Goal: Information Seeking & Learning: Learn about a topic

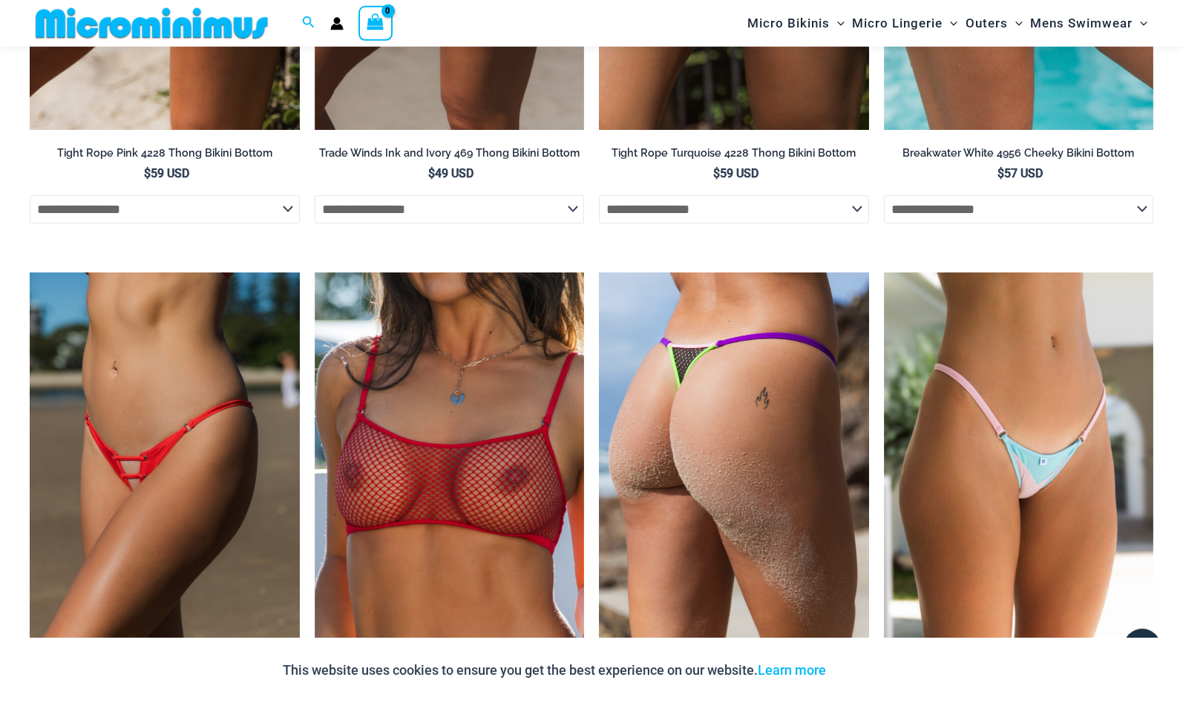
scroll to position [4681, 0]
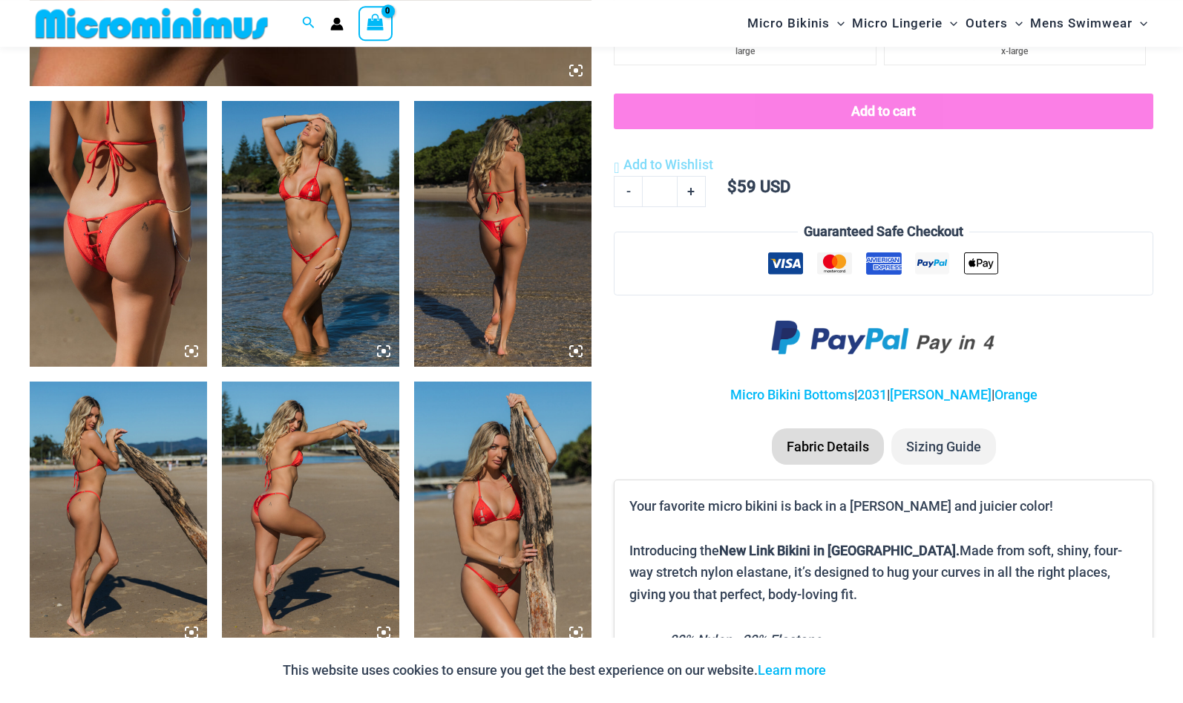
scroll to position [895, 0]
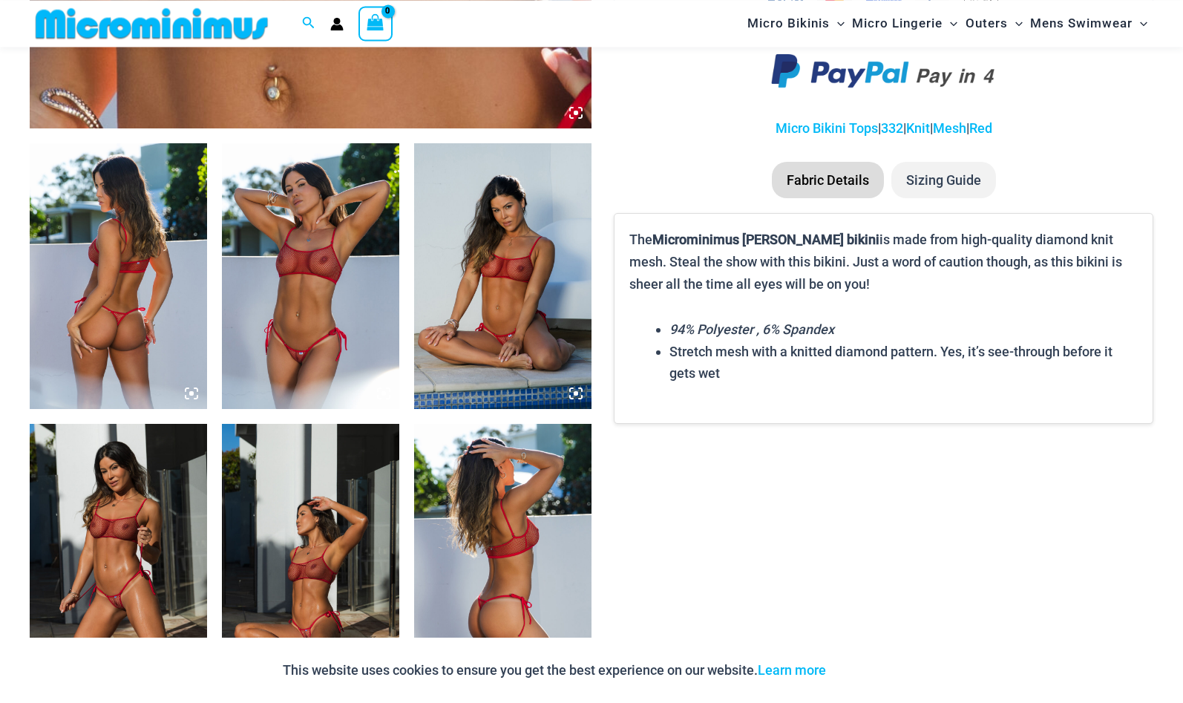
scroll to position [897, 0]
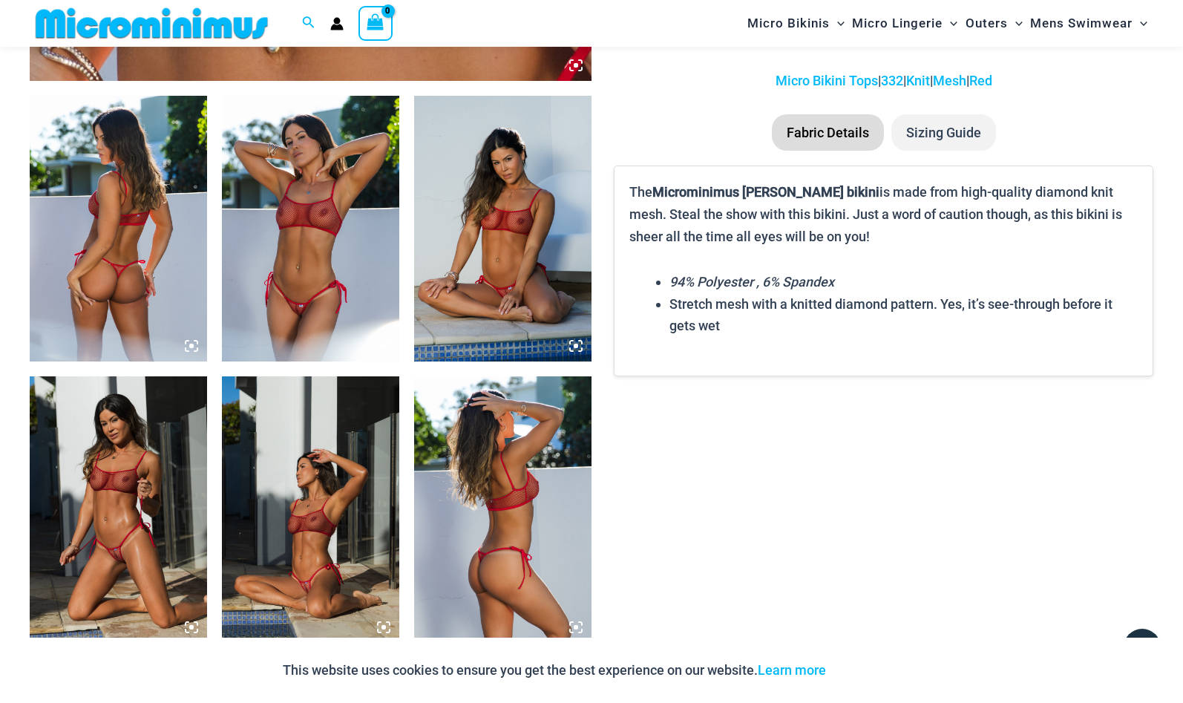
click at [324, 194] on img at bounding box center [310, 229] width 177 height 266
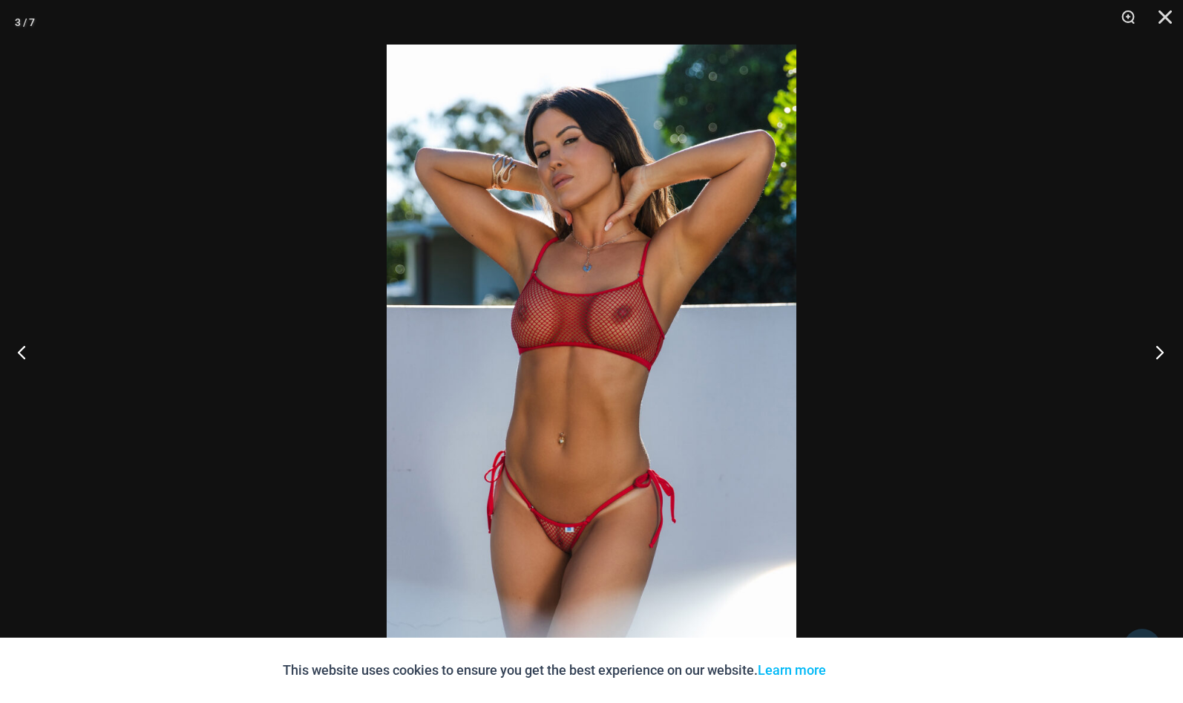
click at [1158, 350] on button "Next" at bounding box center [1156, 352] width 56 height 74
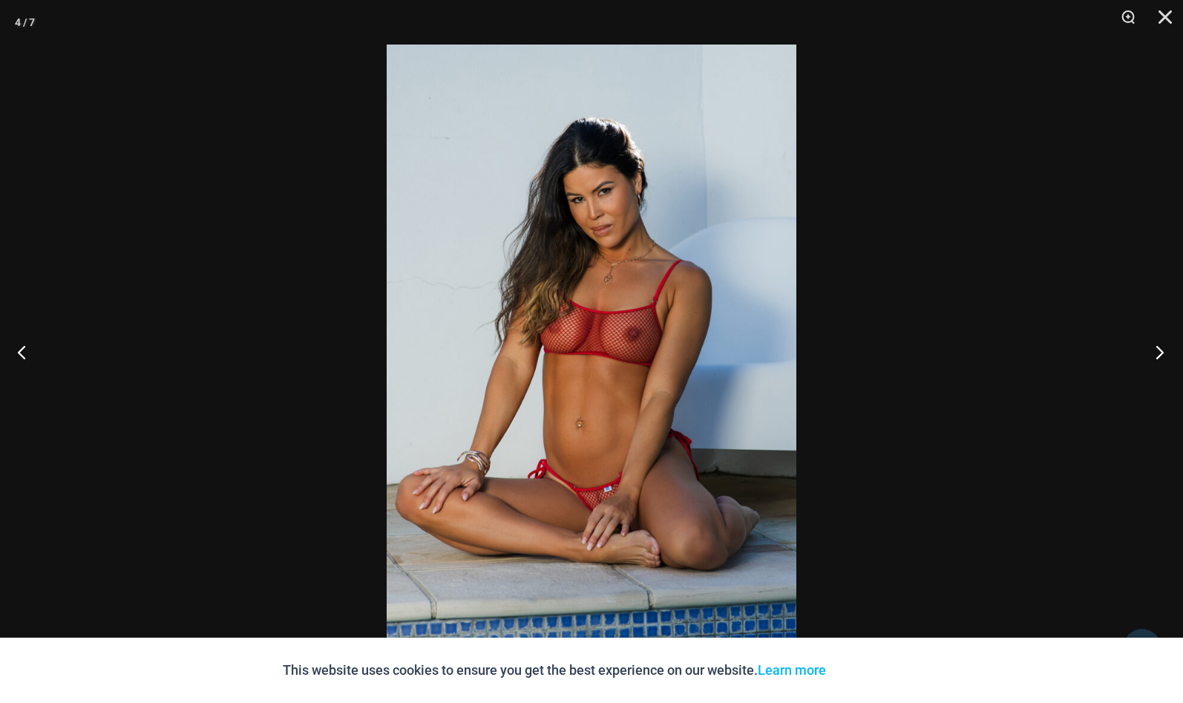
click at [1159, 356] on button "Next" at bounding box center [1156, 352] width 56 height 74
click at [1164, 16] on button "Close" at bounding box center [1160, 22] width 37 height 45
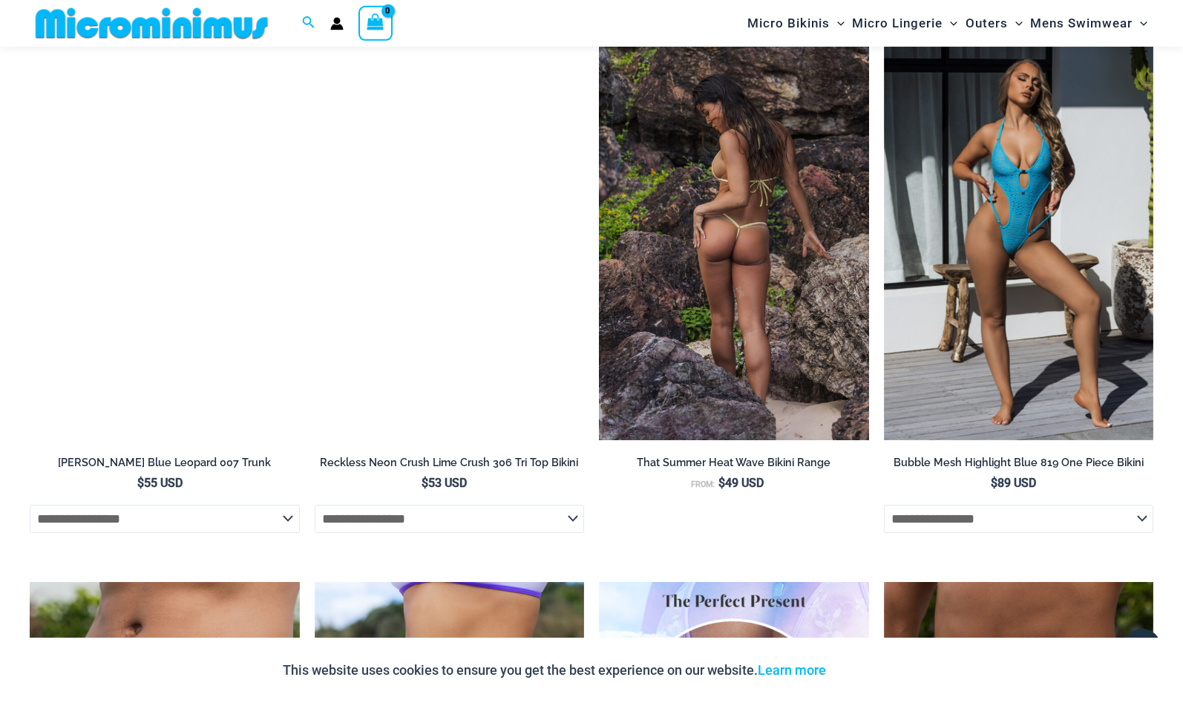
scroll to position [3786, 0]
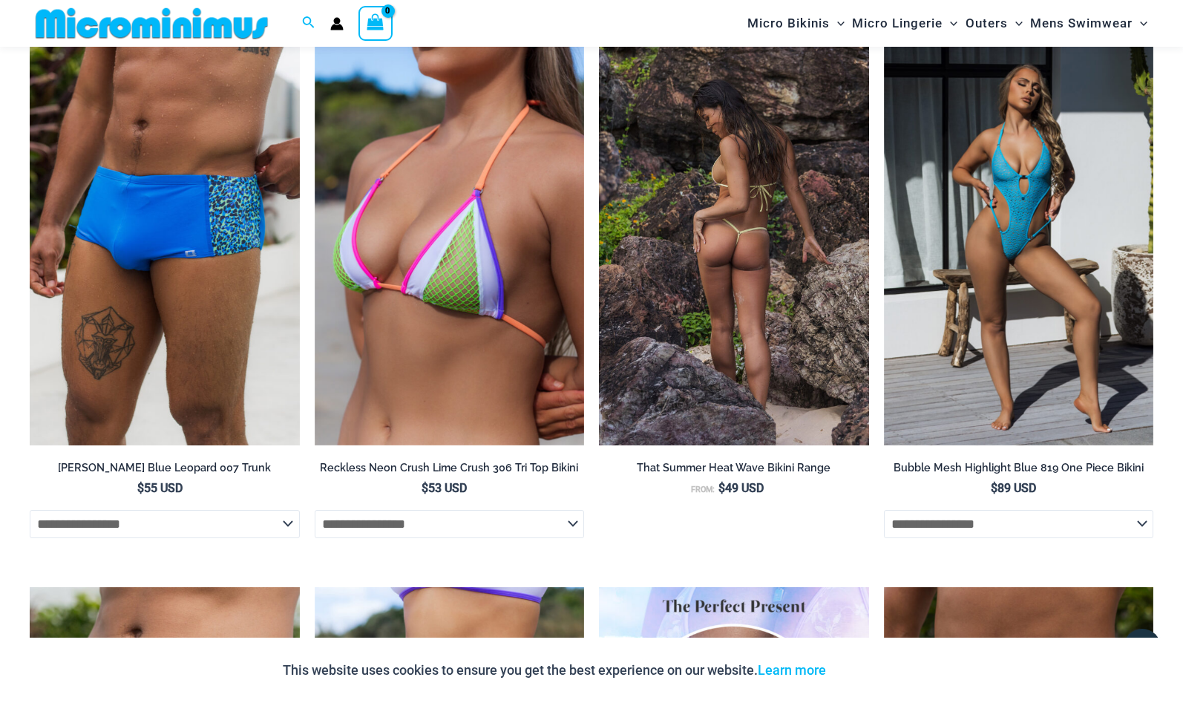
click at [750, 215] on img at bounding box center [734, 242] width 270 height 405
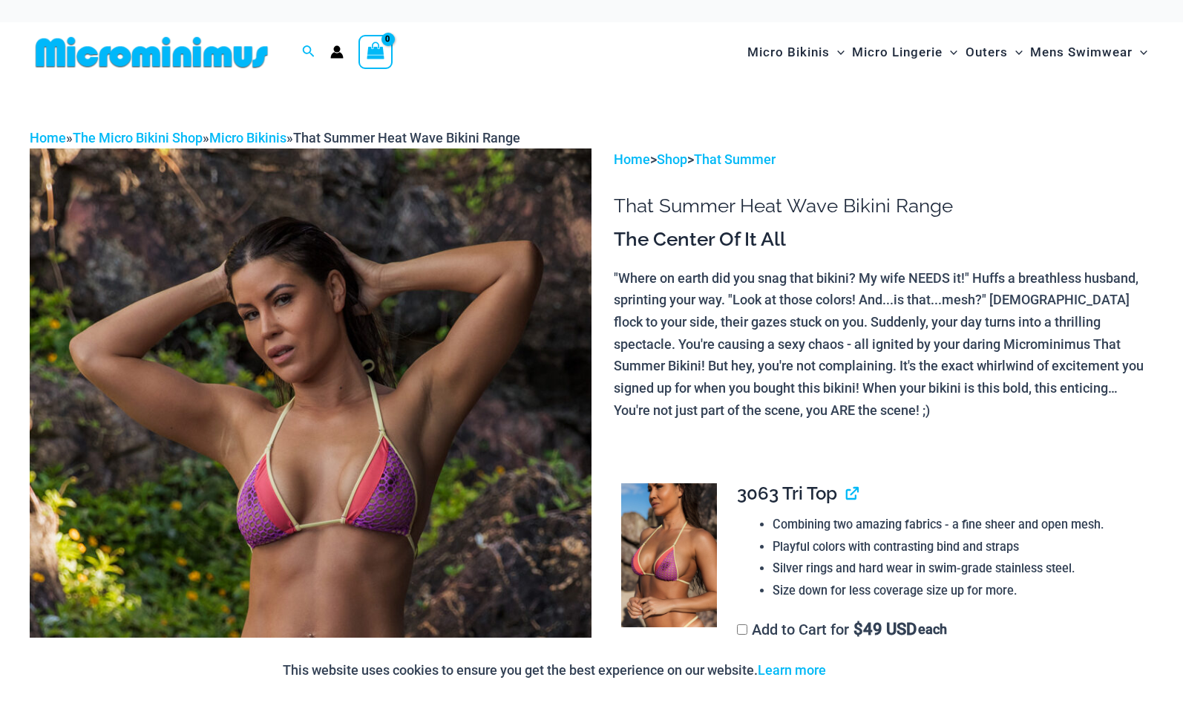
click at [402, 443] on img at bounding box center [311, 569] width 562 height 843
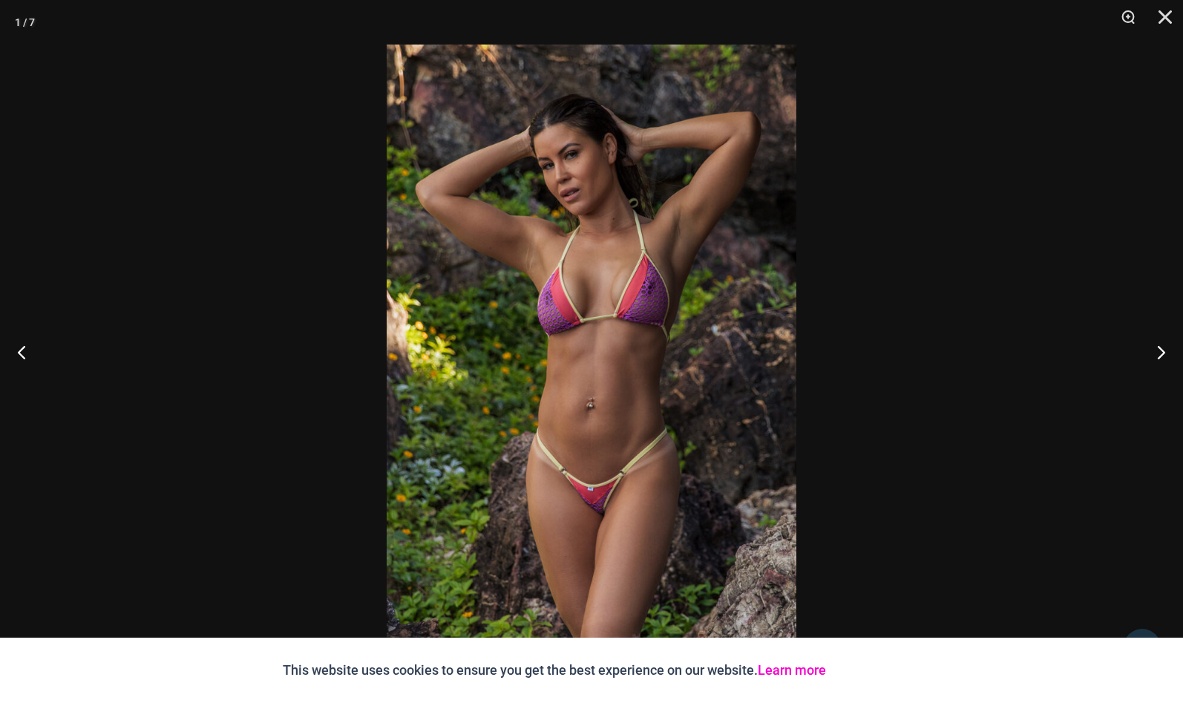
click at [797, 670] on link "Learn more" at bounding box center [792, 670] width 68 height 16
click at [1154, 350] on button "Next" at bounding box center [1156, 352] width 56 height 74
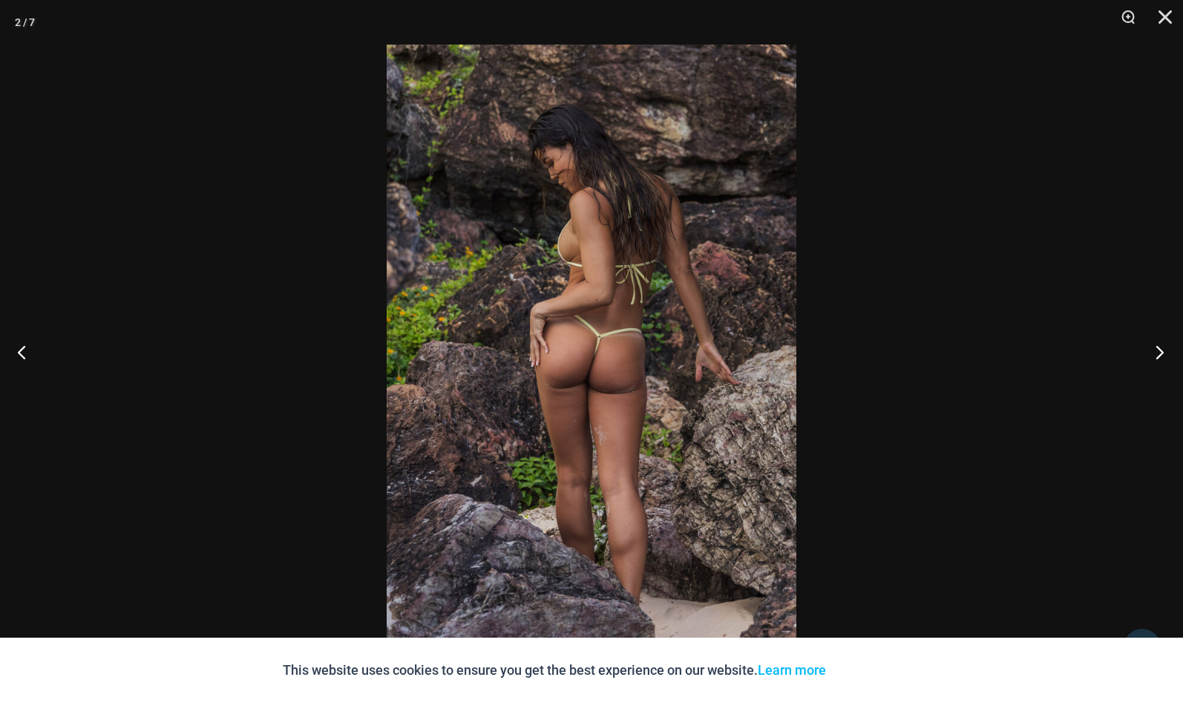
click at [1154, 350] on button "Next" at bounding box center [1156, 352] width 56 height 74
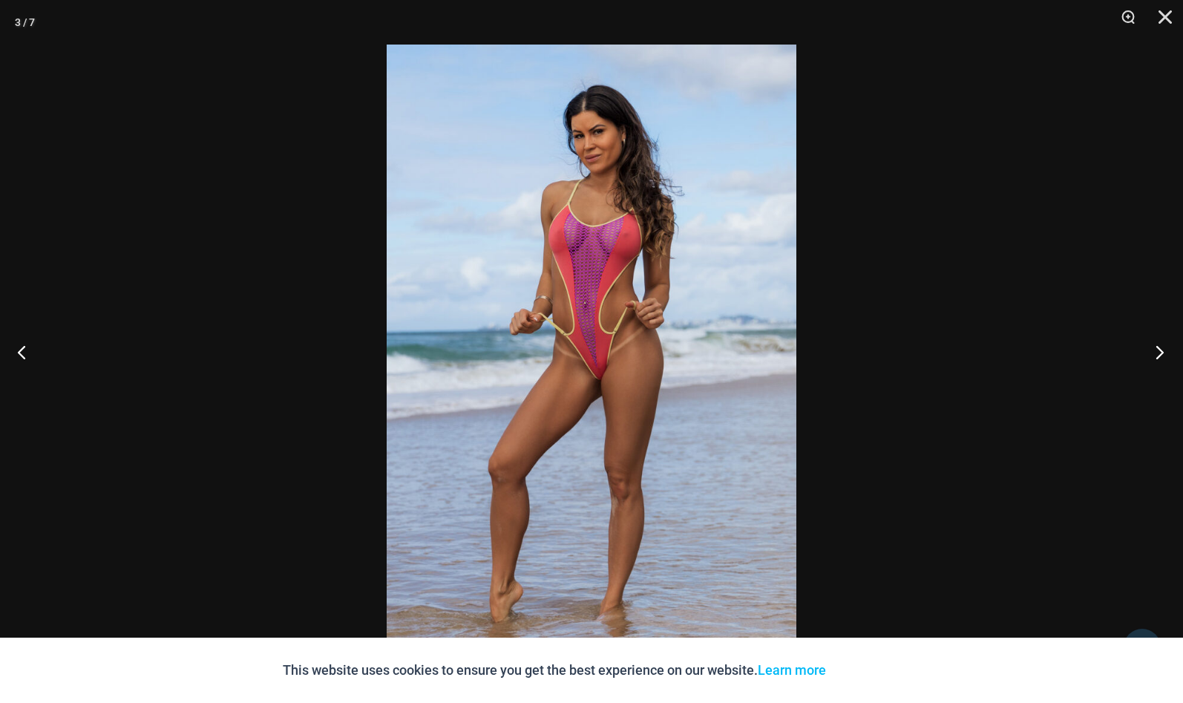
click at [1154, 350] on button "Next" at bounding box center [1156, 352] width 56 height 74
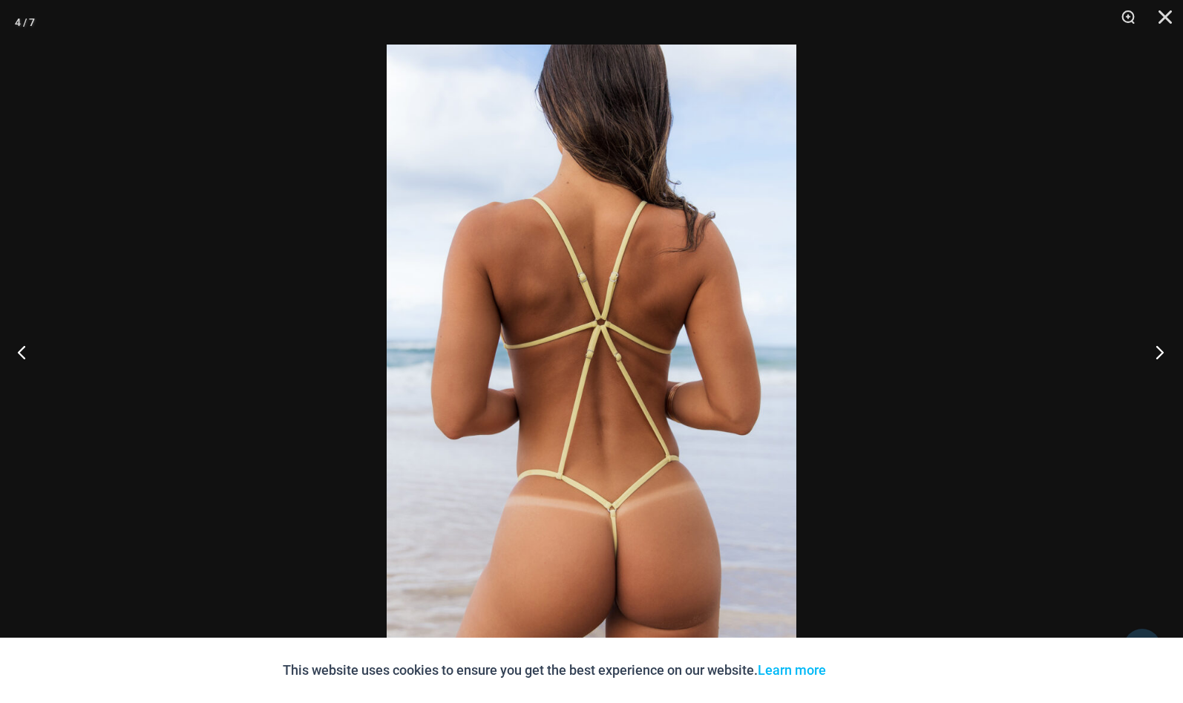
click at [1154, 350] on button "Next" at bounding box center [1156, 352] width 56 height 74
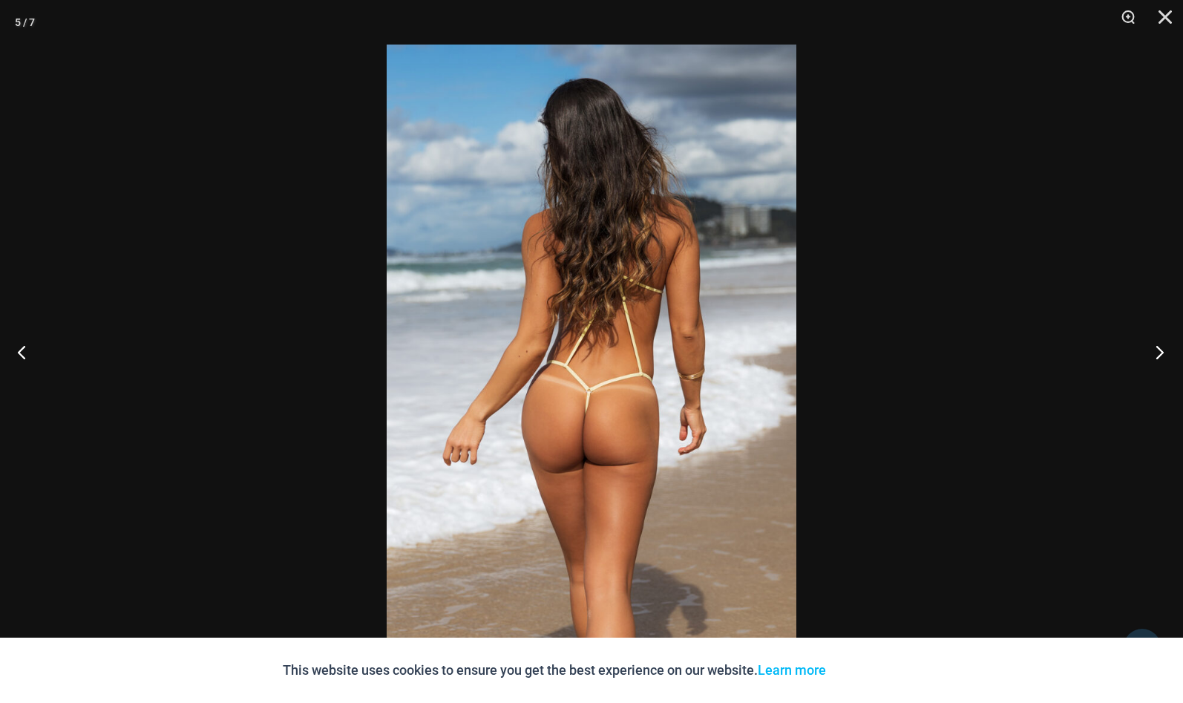
click at [1154, 350] on button "Next" at bounding box center [1156, 352] width 56 height 74
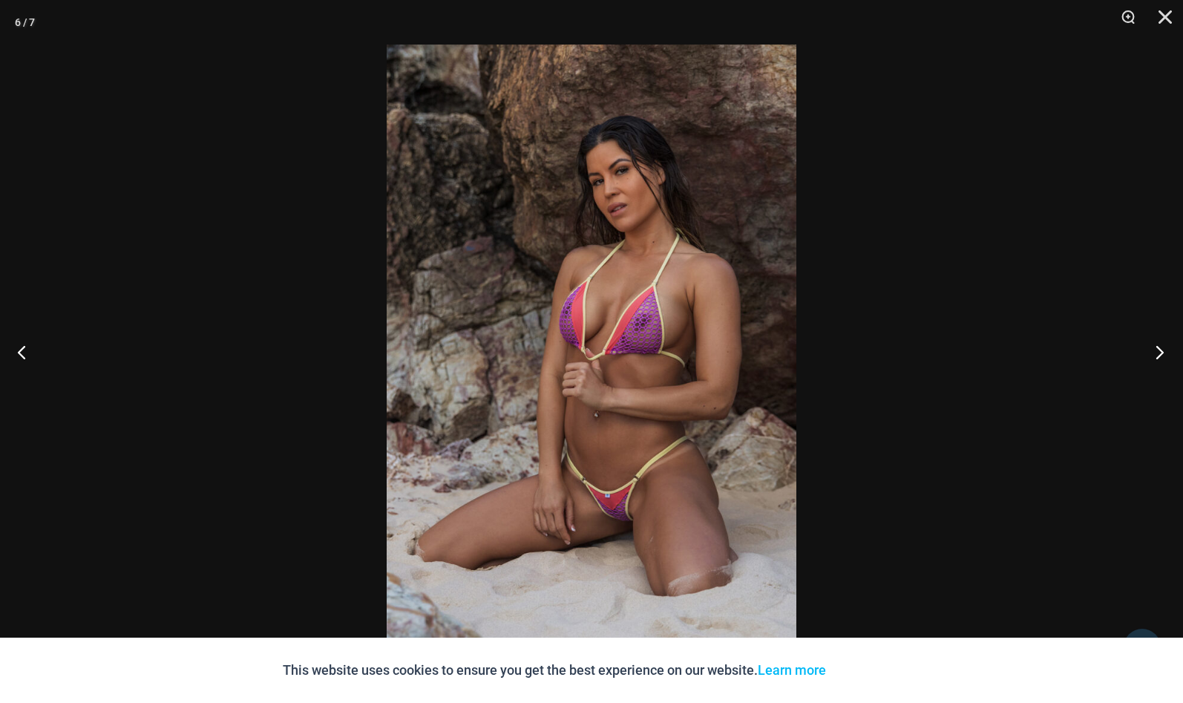
click at [1154, 349] on button "Next" at bounding box center [1156, 352] width 56 height 74
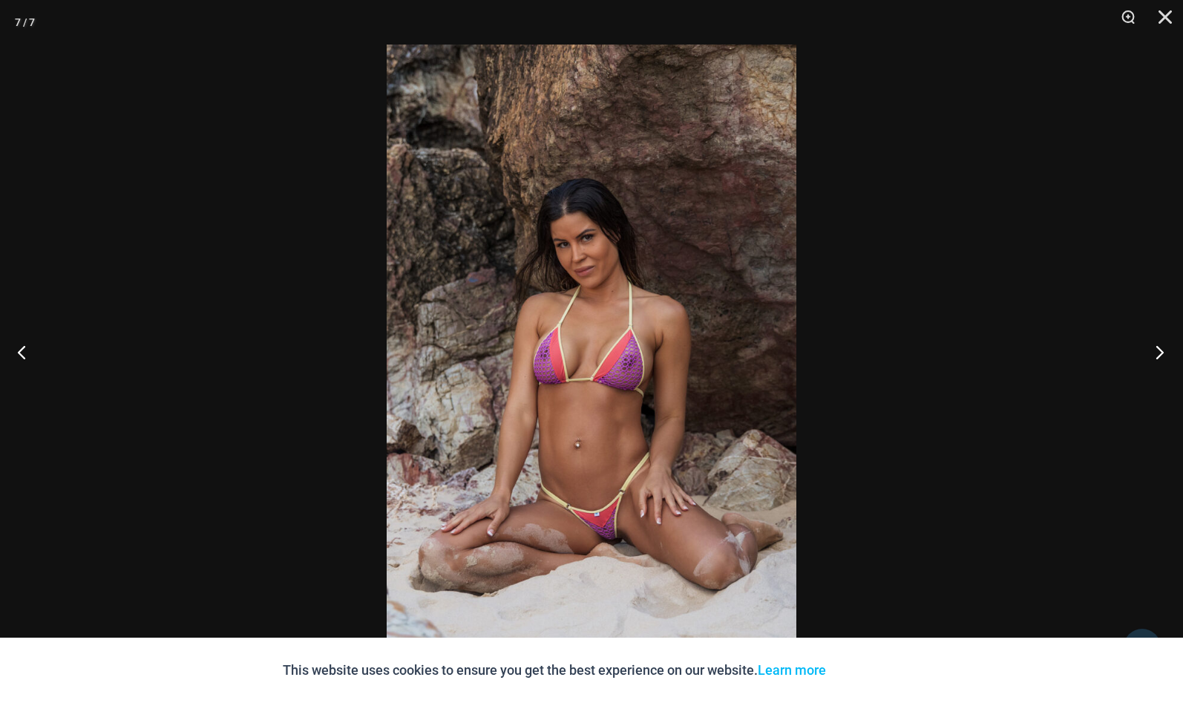
click at [1154, 349] on button "Next" at bounding box center [1156, 352] width 56 height 74
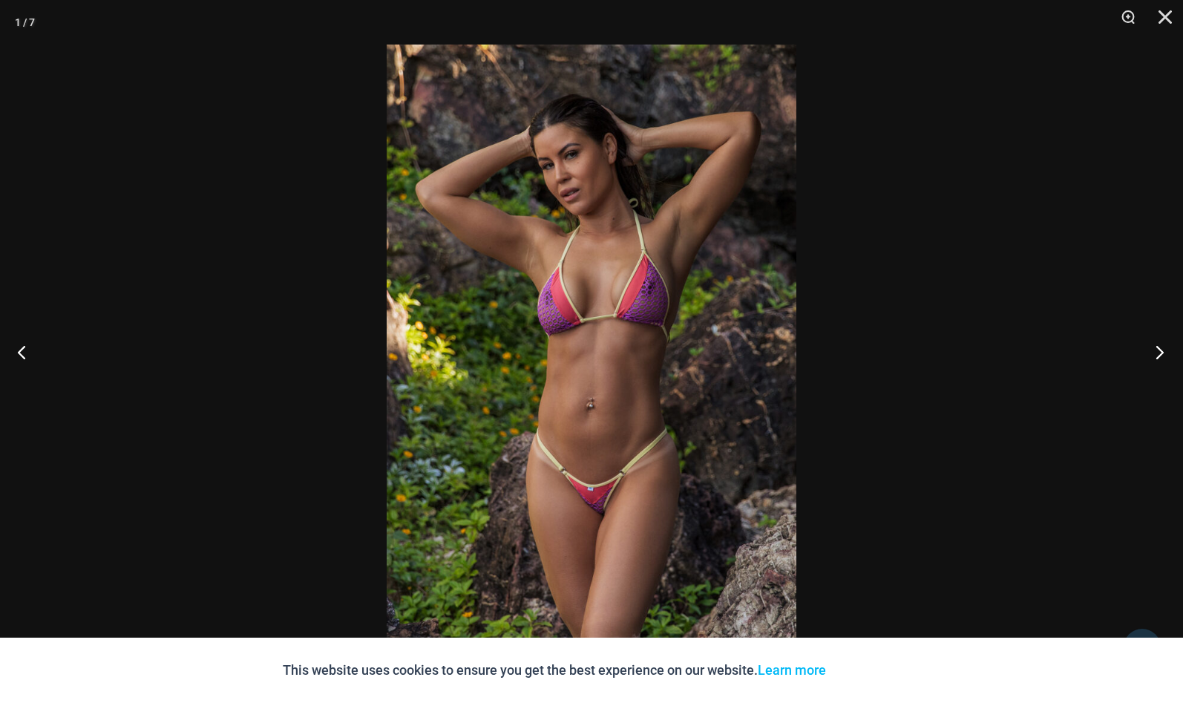
click at [1154, 349] on button "Next" at bounding box center [1156, 352] width 56 height 74
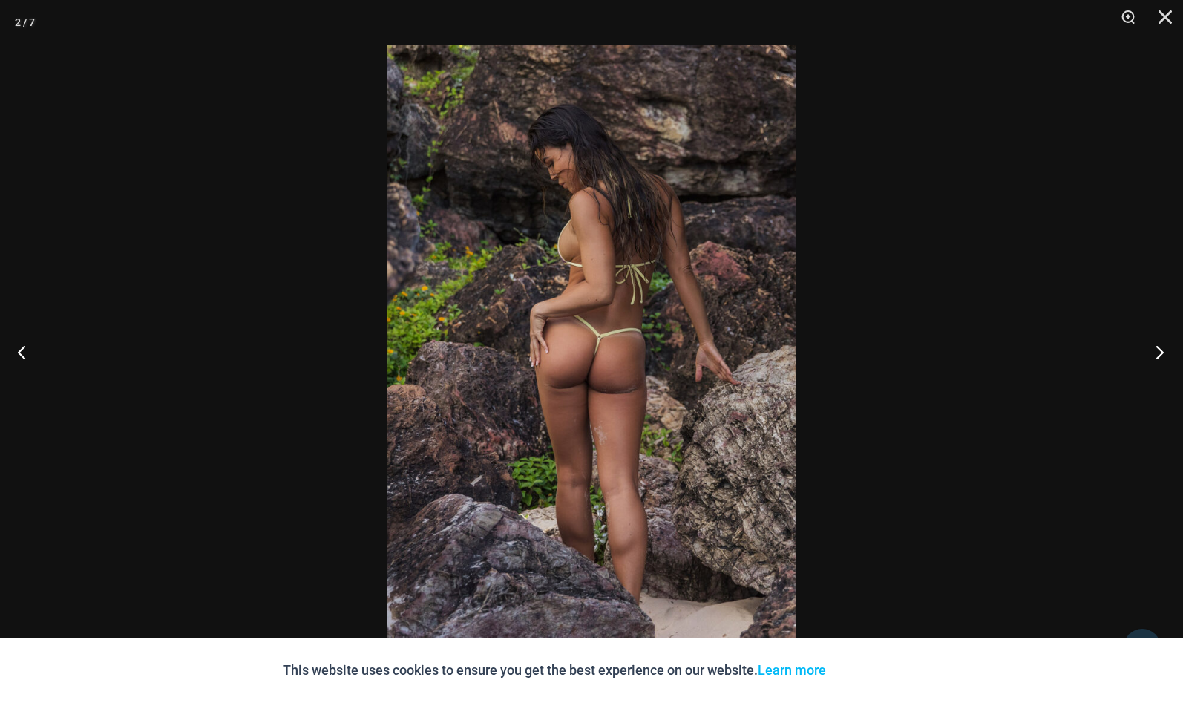
click at [1154, 349] on button "Next" at bounding box center [1156, 352] width 56 height 74
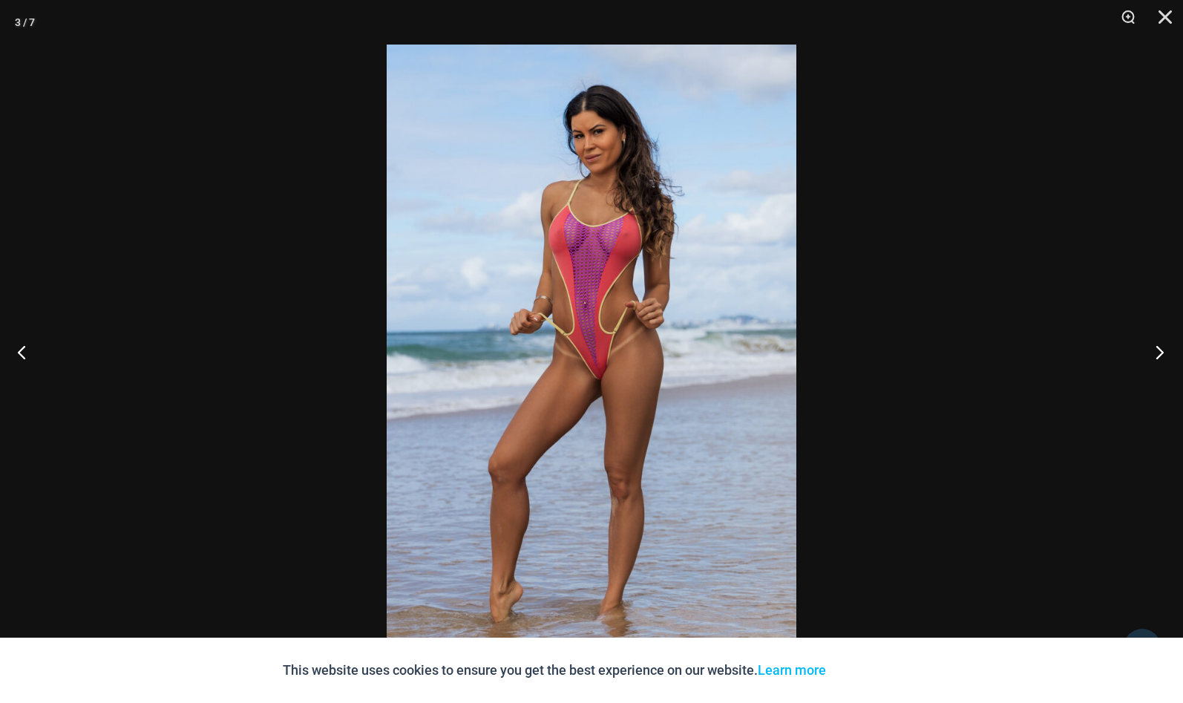
click at [1154, 349] on button "Next" at bounding box center [1156, 352] width 56 height 74
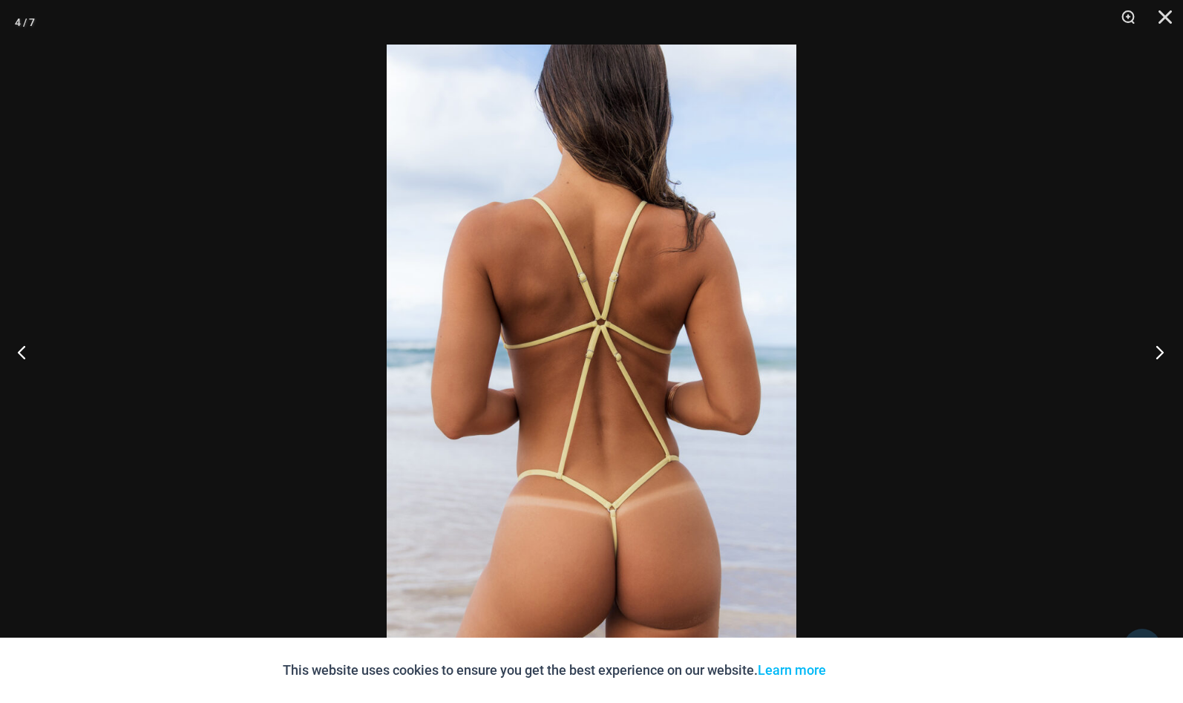
click at [1154, 349] on button "Next" at bounding box center [1156, 352] width 56 height 74
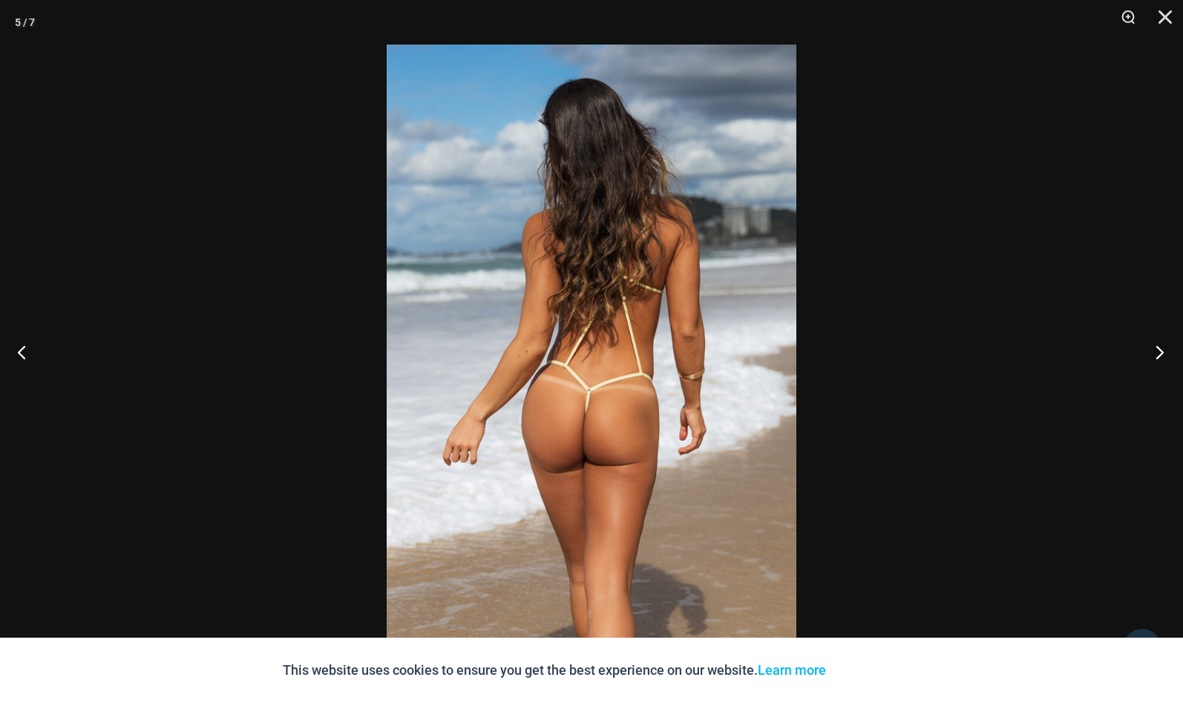
click at [1154, 349] on button "Next" at bounding box center [1156, 352] width 56 height 74
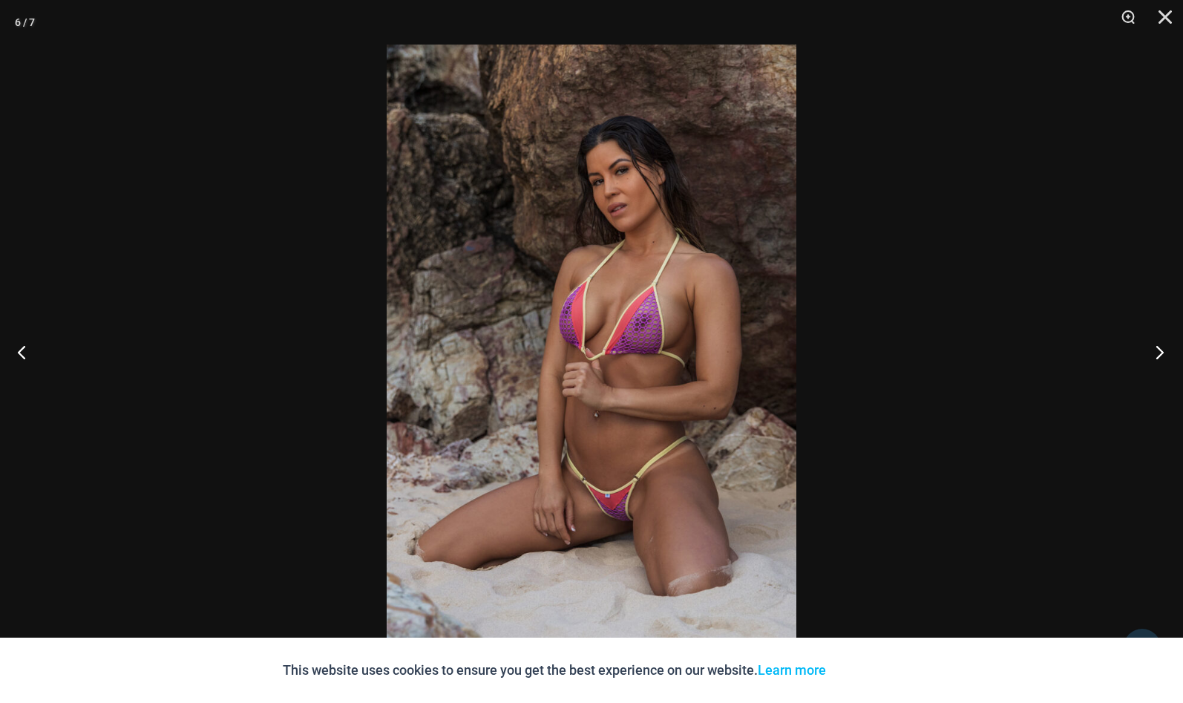
click at [1154, 349] on button "Next" at bounding box center [1156, 352] width 56 height 74
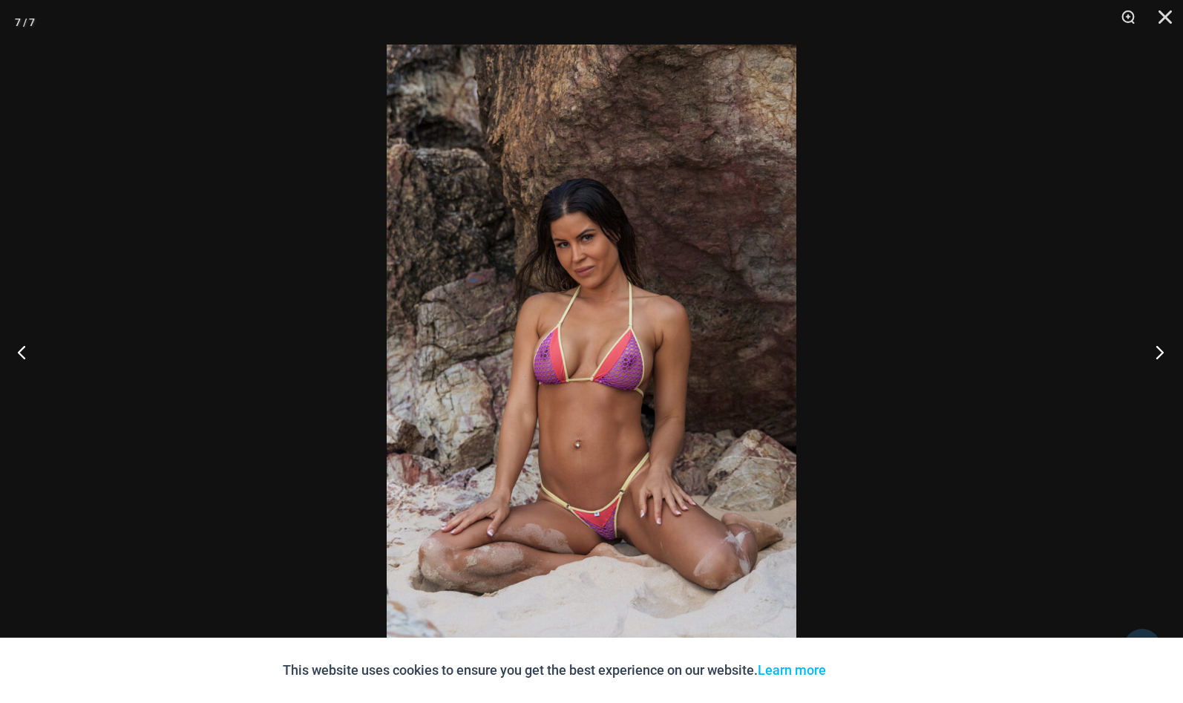
click at [1154, 349] on button "Next" at bounding box center [1156, 352] width 56 height 74
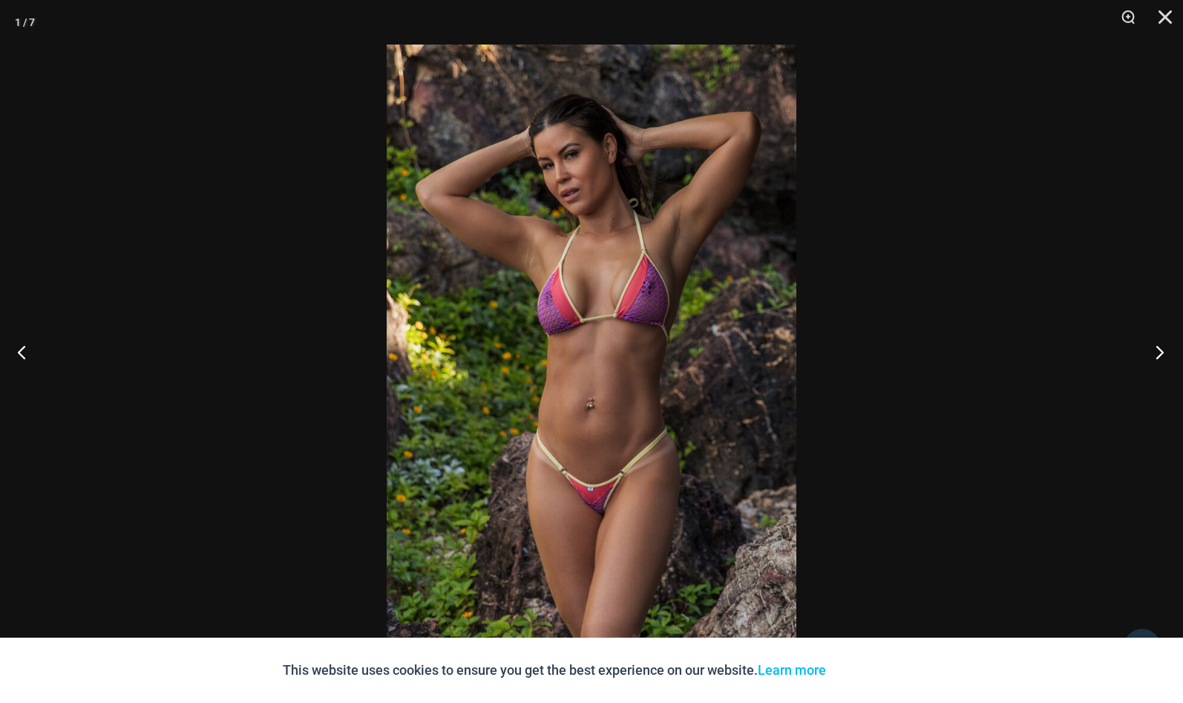
click at [1154, 349] on button "Next" at bounding box center [1156, 352] width 56 height 74
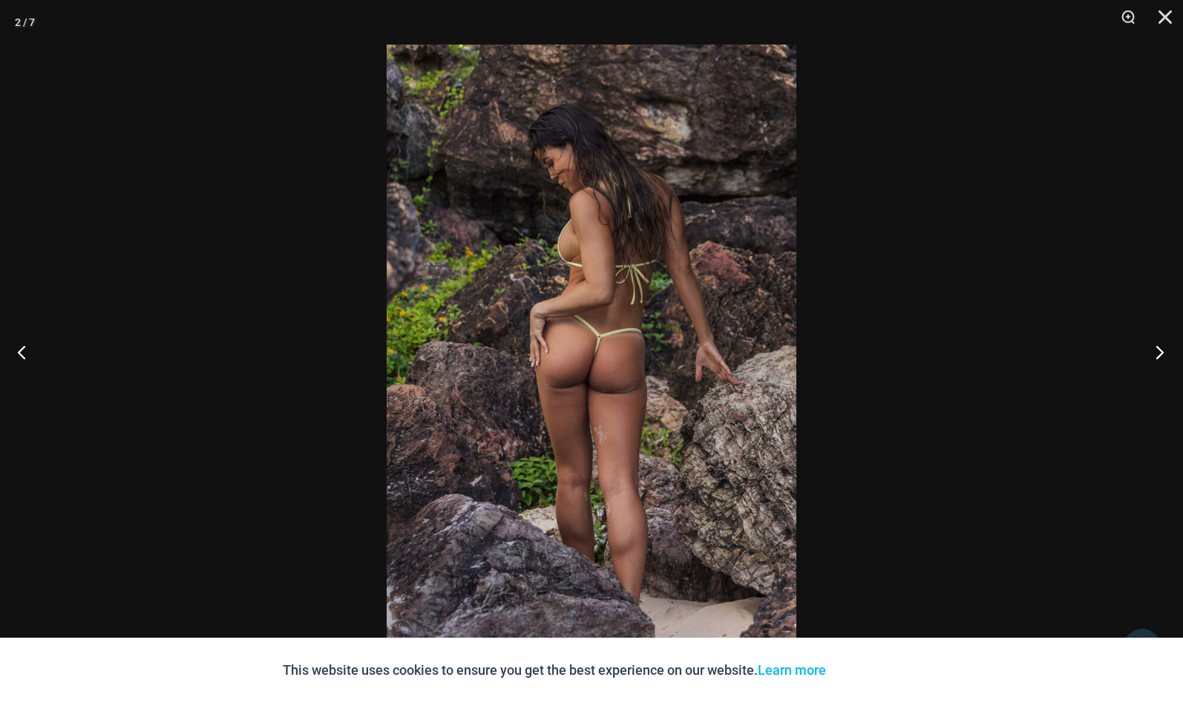
click at [1154, 349] on button "Next" at bounding box center [1156, 352] width 56 height 74
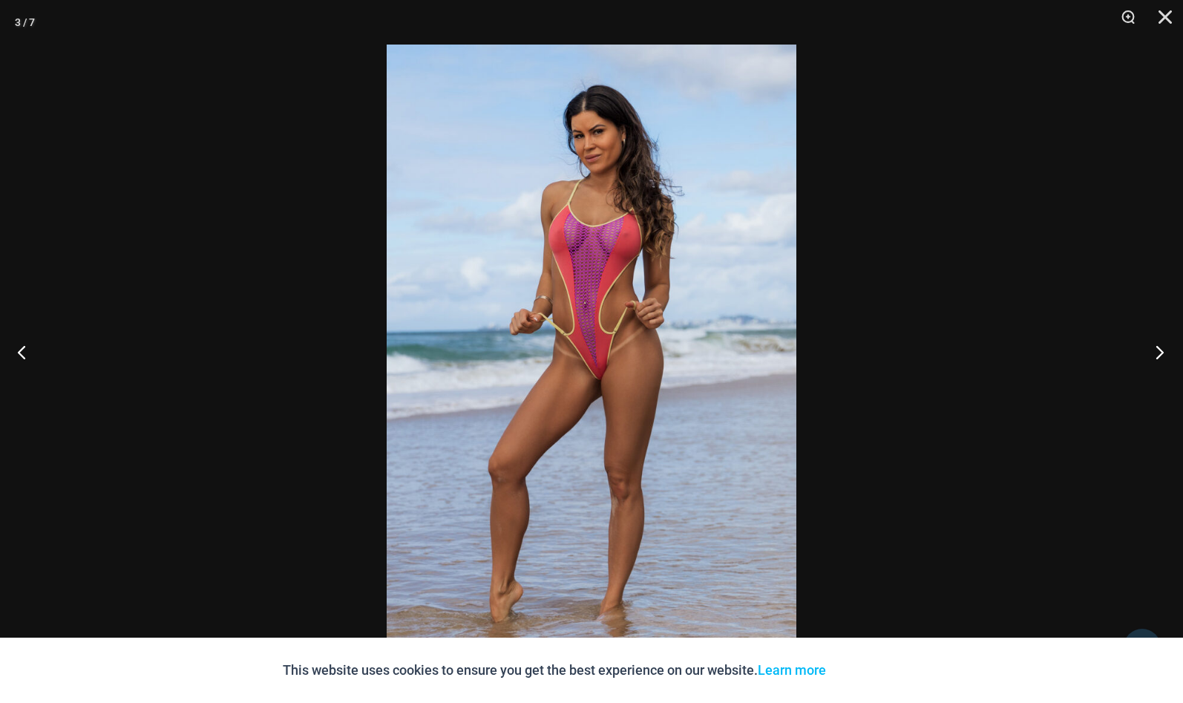
click at [1154, 349] on button "Next" at bounding box center [1156, 352] width 56 height 74
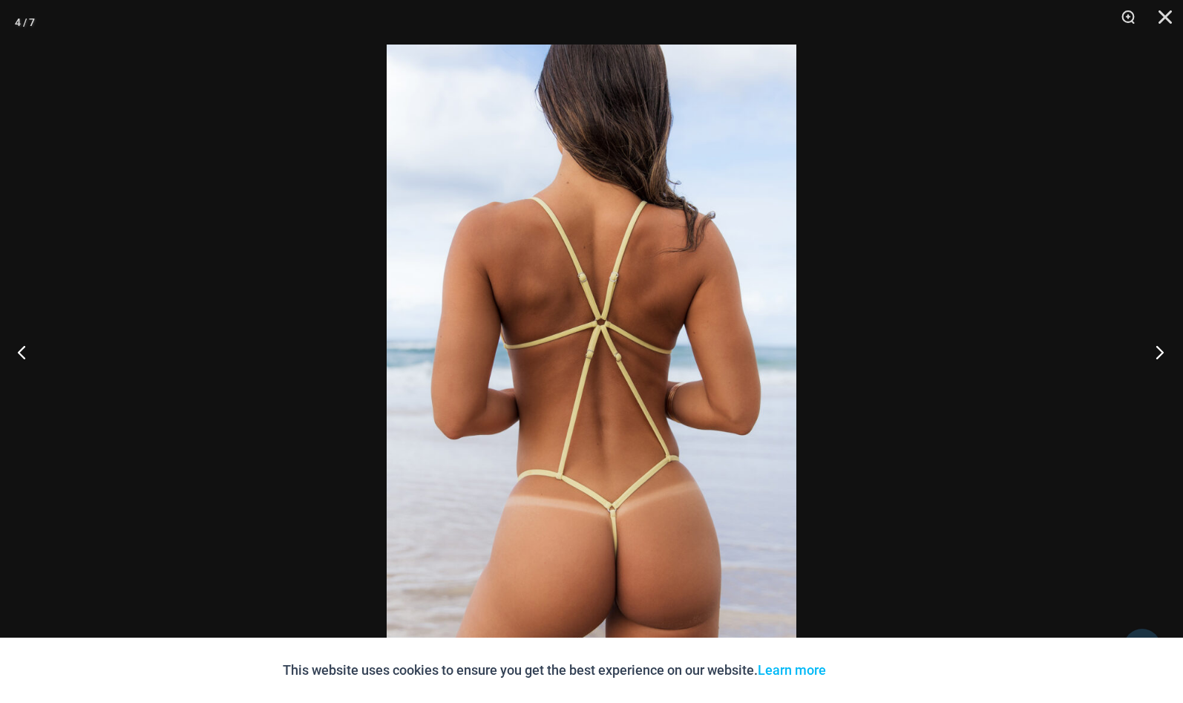
click at [1154, 349] on button "Next" at bounding box center [1156, 352] width 56 height 74
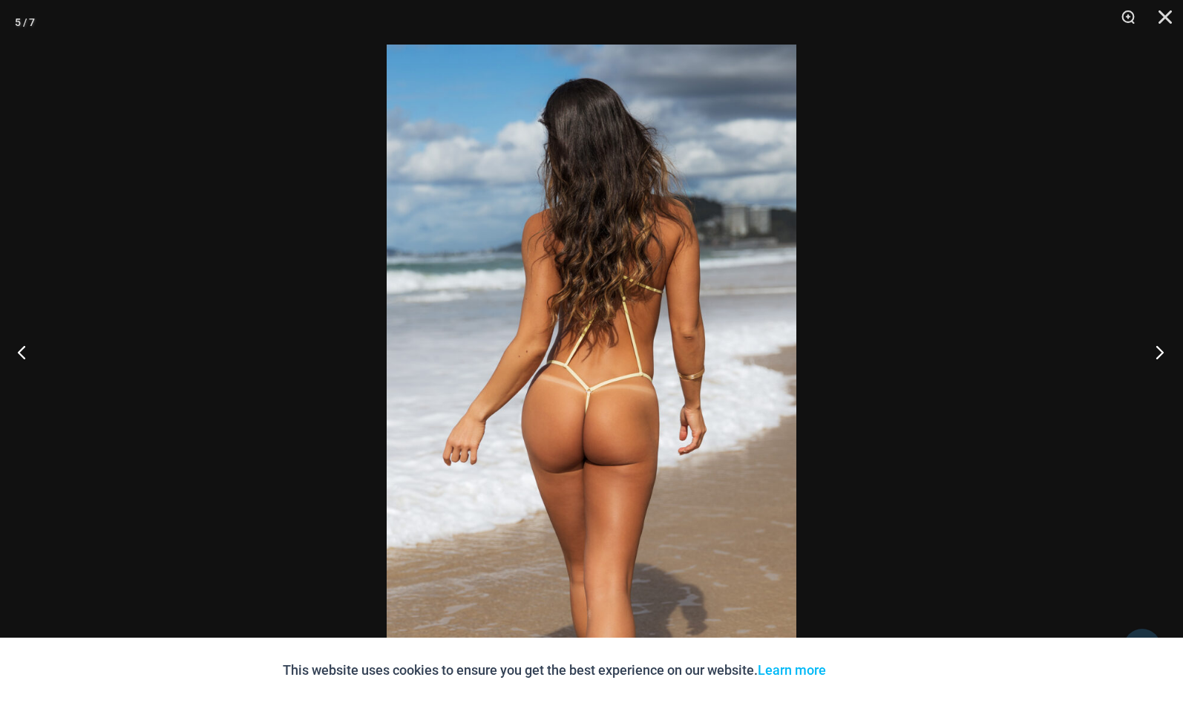
click at [1154, 349] on button "Next" at bounding box center [1156, 352] width 56 height 74
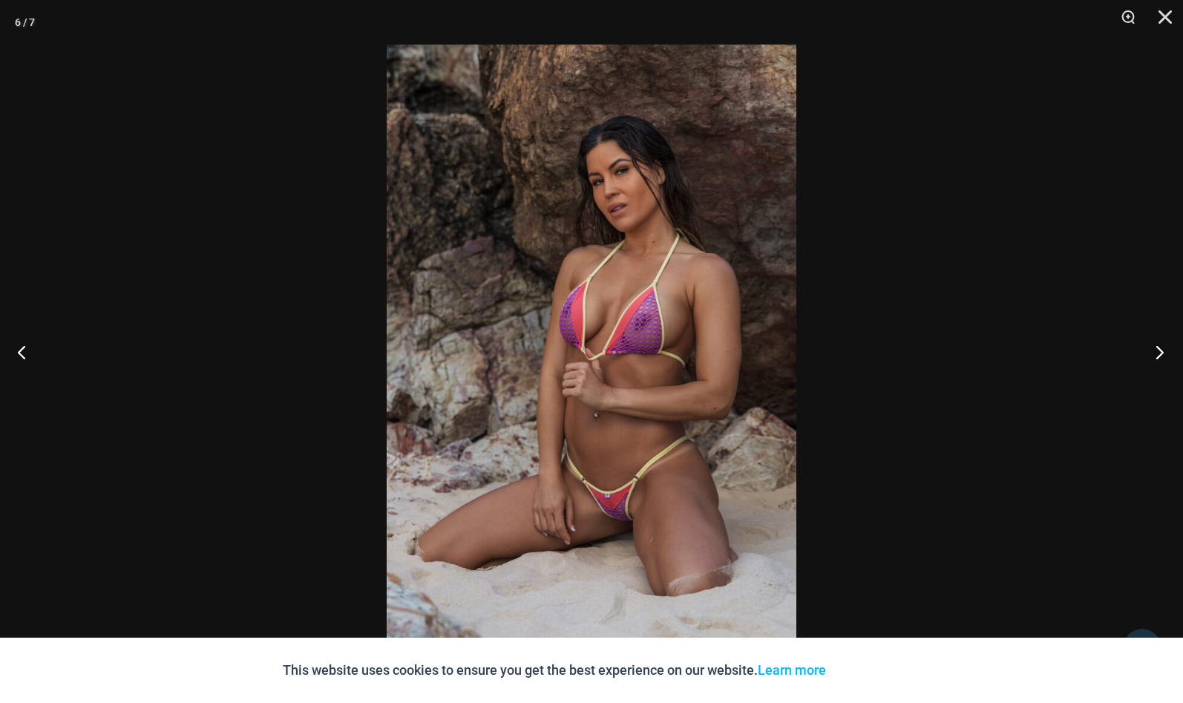
click at [1154, 349] on button "Next" at bounding box center [1156, 352] width 56 height 74
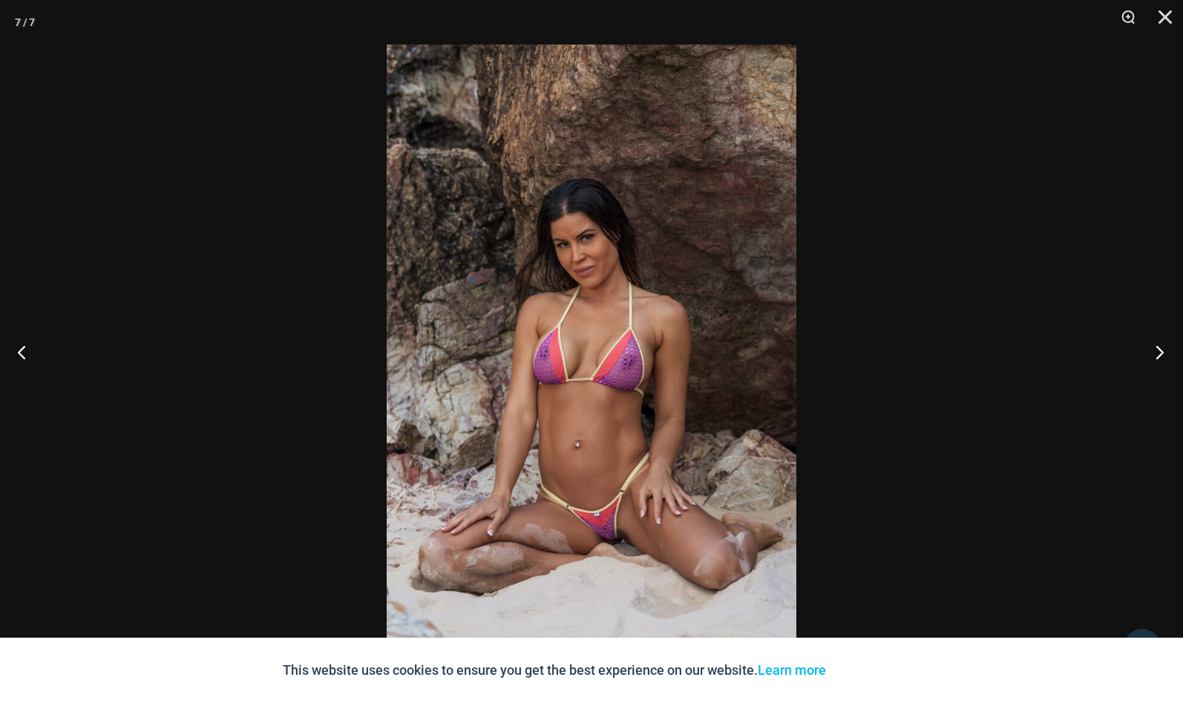
click at [1154, 349] on button "Next" at bounding box center [1156, 352] width 56 height 74
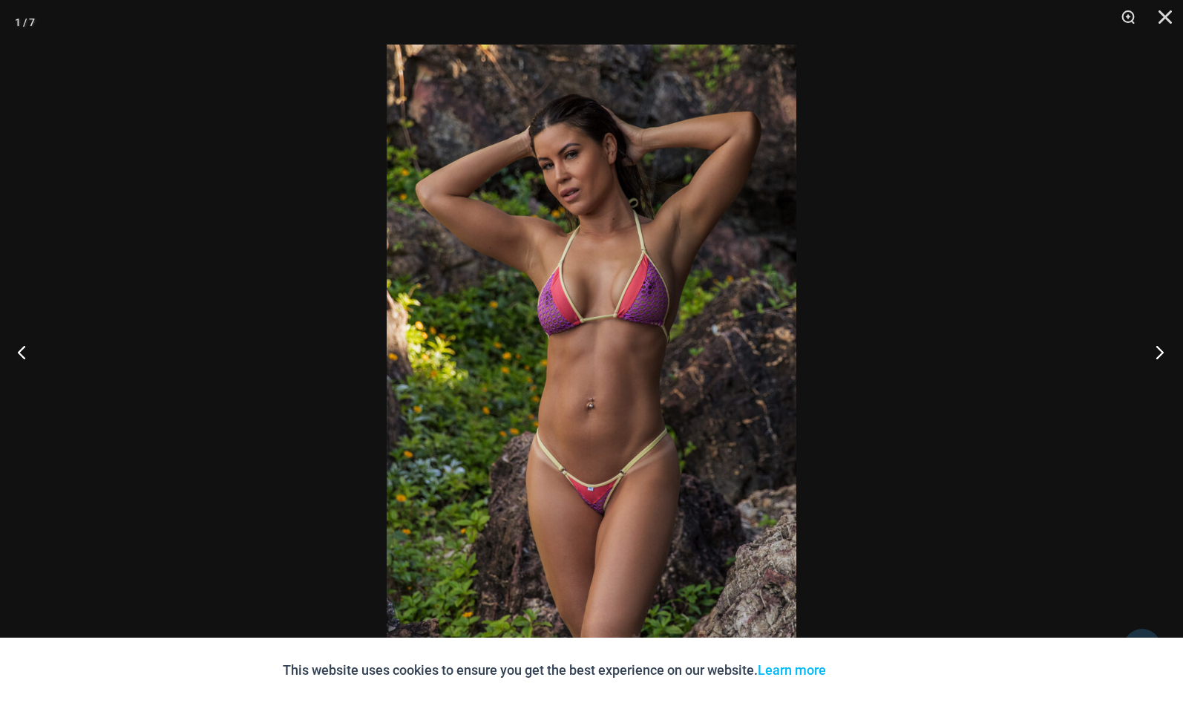
click at [1154, 349] on button "Next" at bounding box center [1156, 352] width 56 height 74
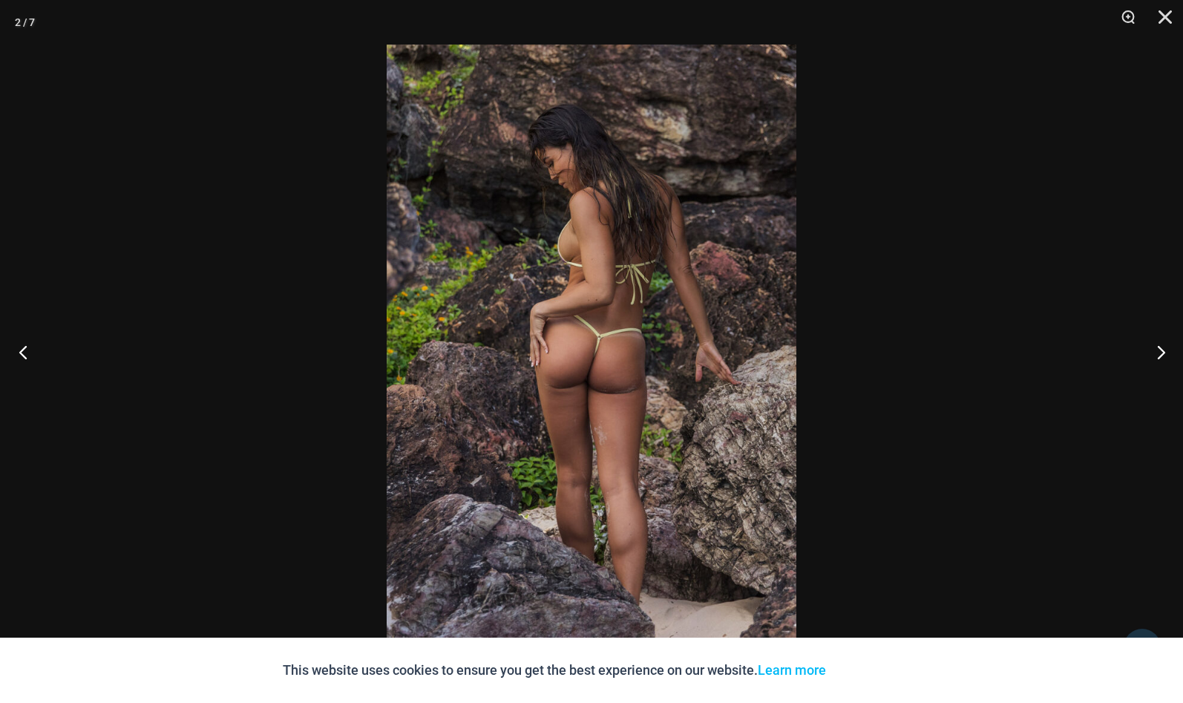
click at [24, 354] on button "Previous" at bounding box center [28, 352] width 56 height 74
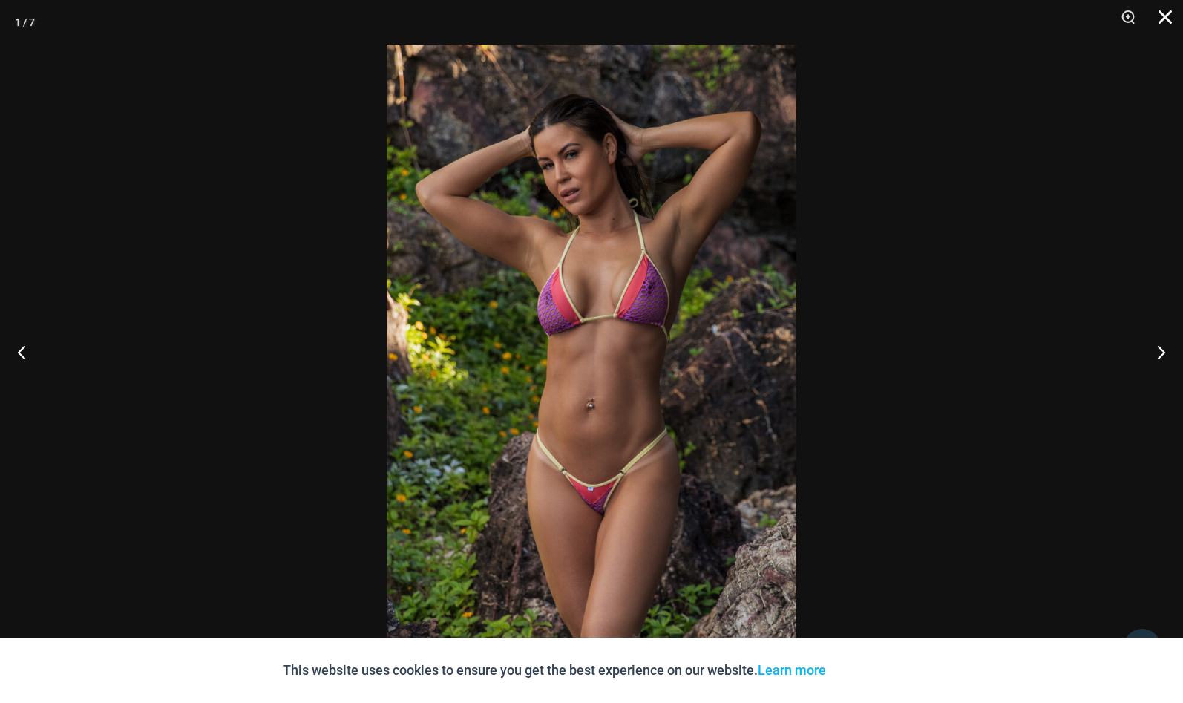
click at [1162, 10] on button "Close" at bounding box center [1160, 22] width 37 height 45
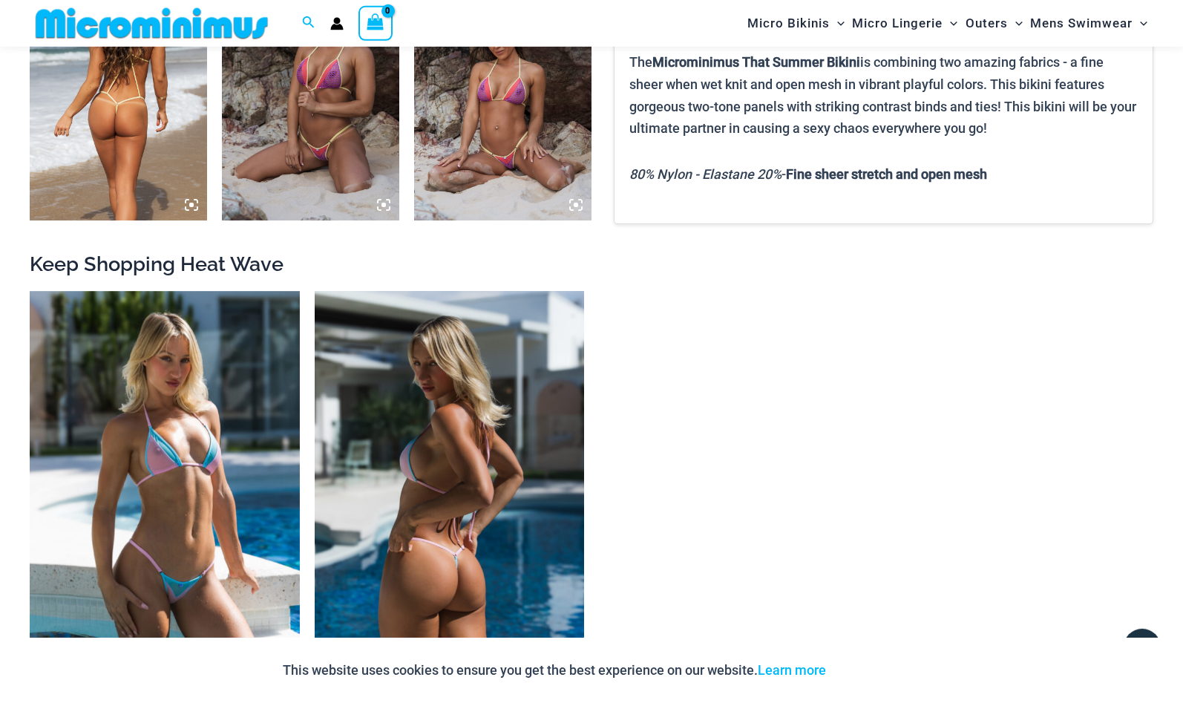
scroll to position [1501, 0]
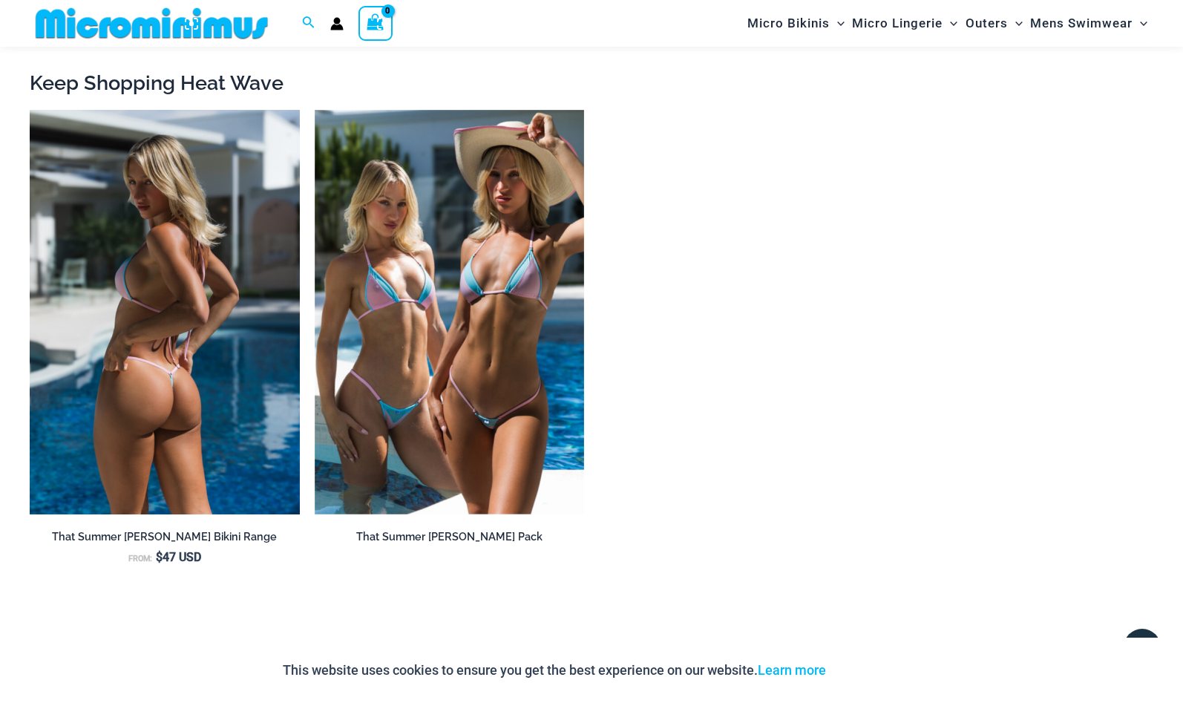
click at [202, 292] on img at bounding box center [165, 312] width 270 height 405
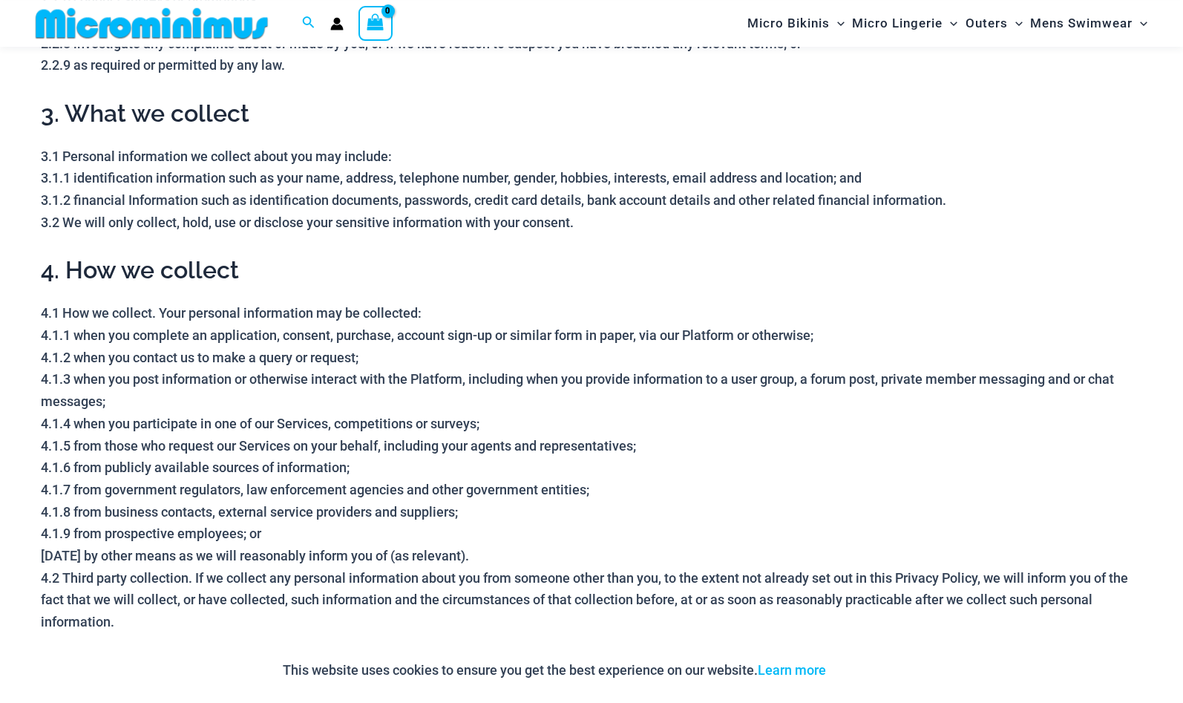
scroll to position [668, 0]
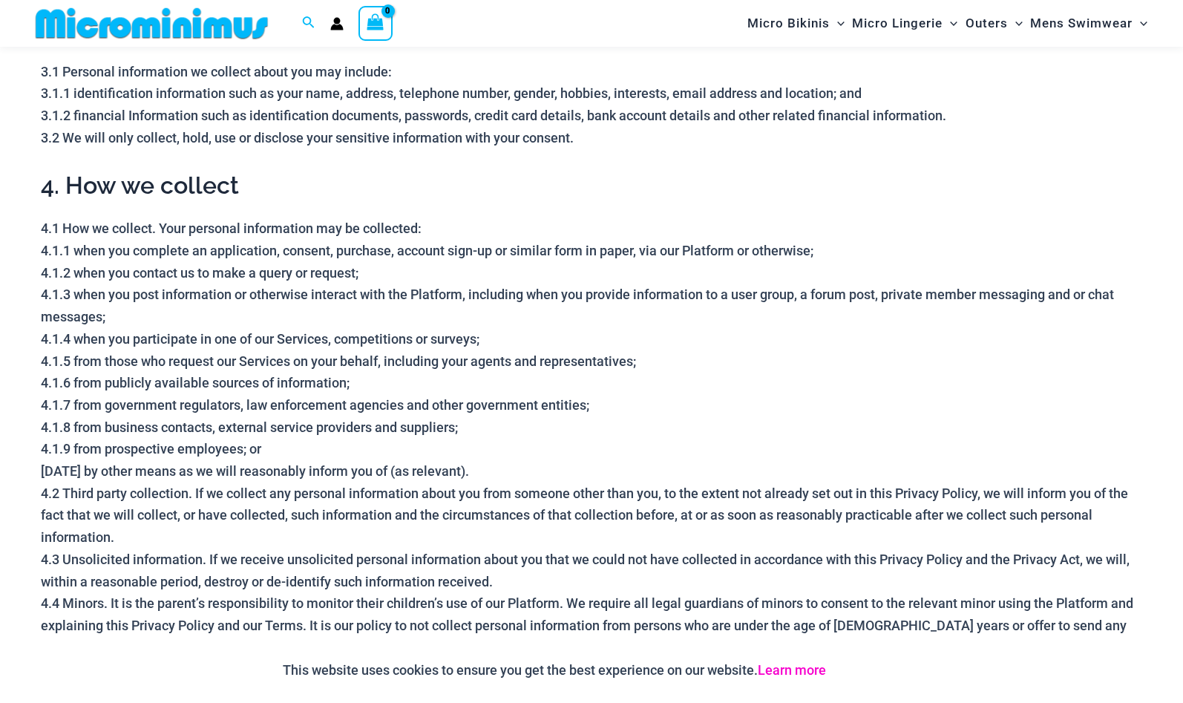
click at [797, 673] on link "Learn more" at bounding box center [792, 670] width 68 height 16
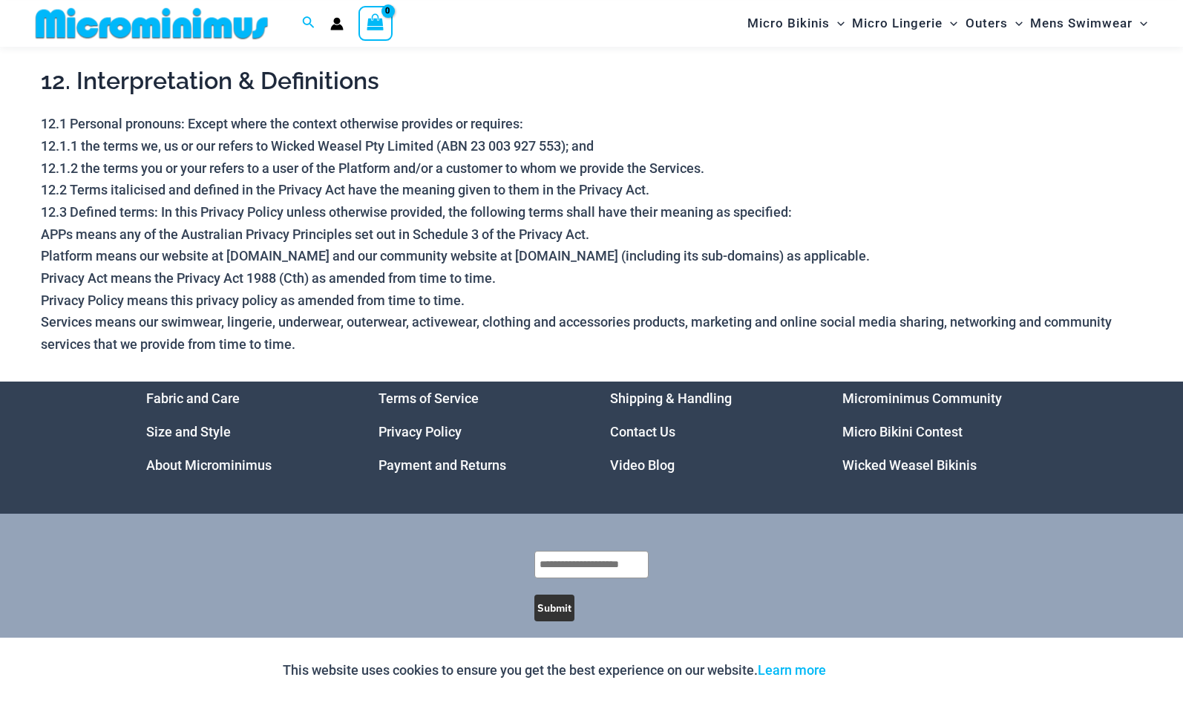
scroll to position [4493, 0]
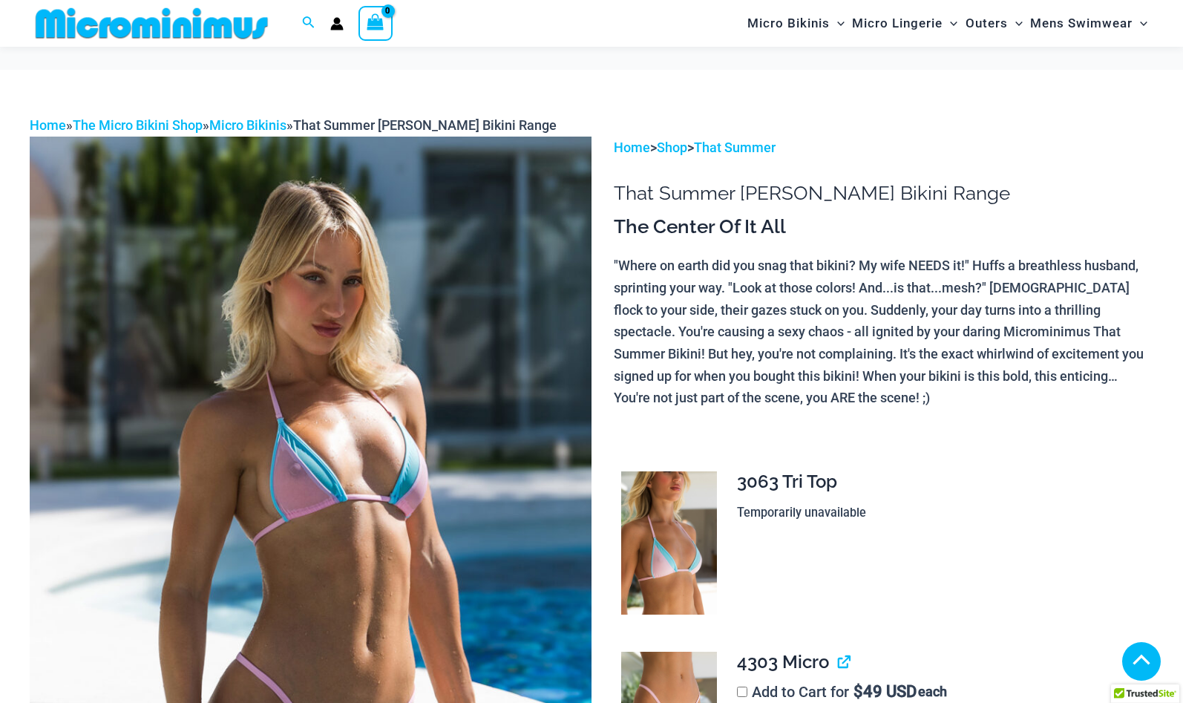
scroll to position [365, 0]
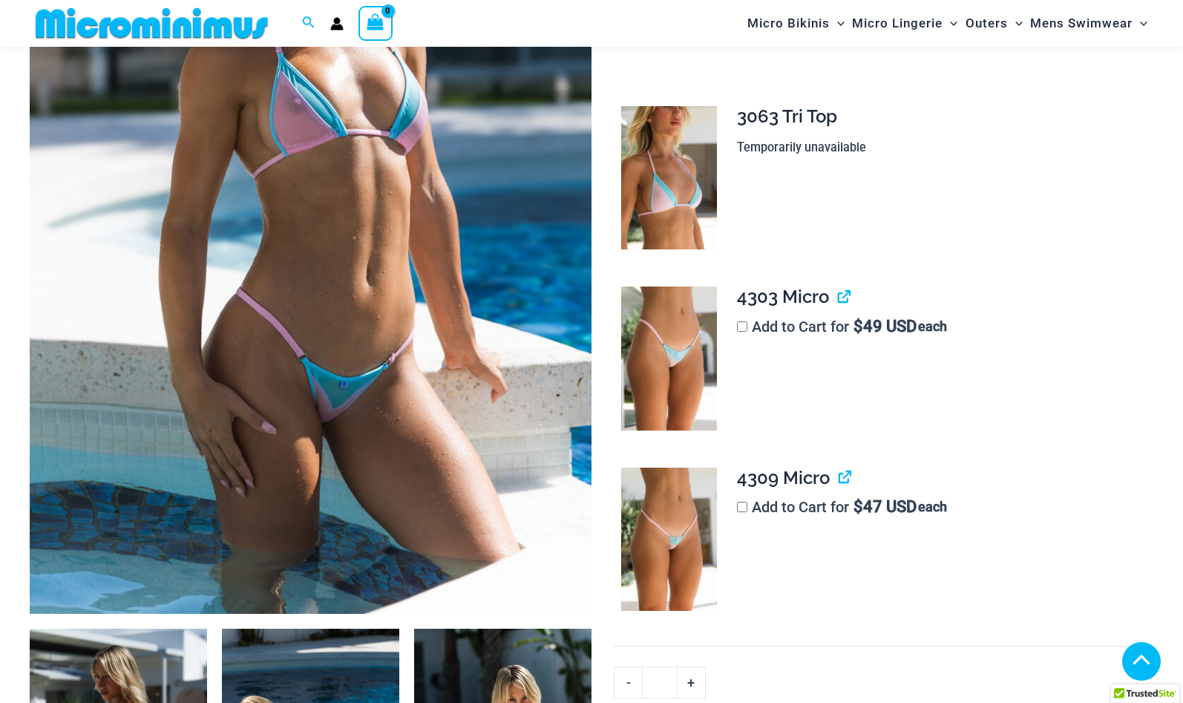
click at [197, 288] on img at bounding box center [311, 192] width 562 height 843
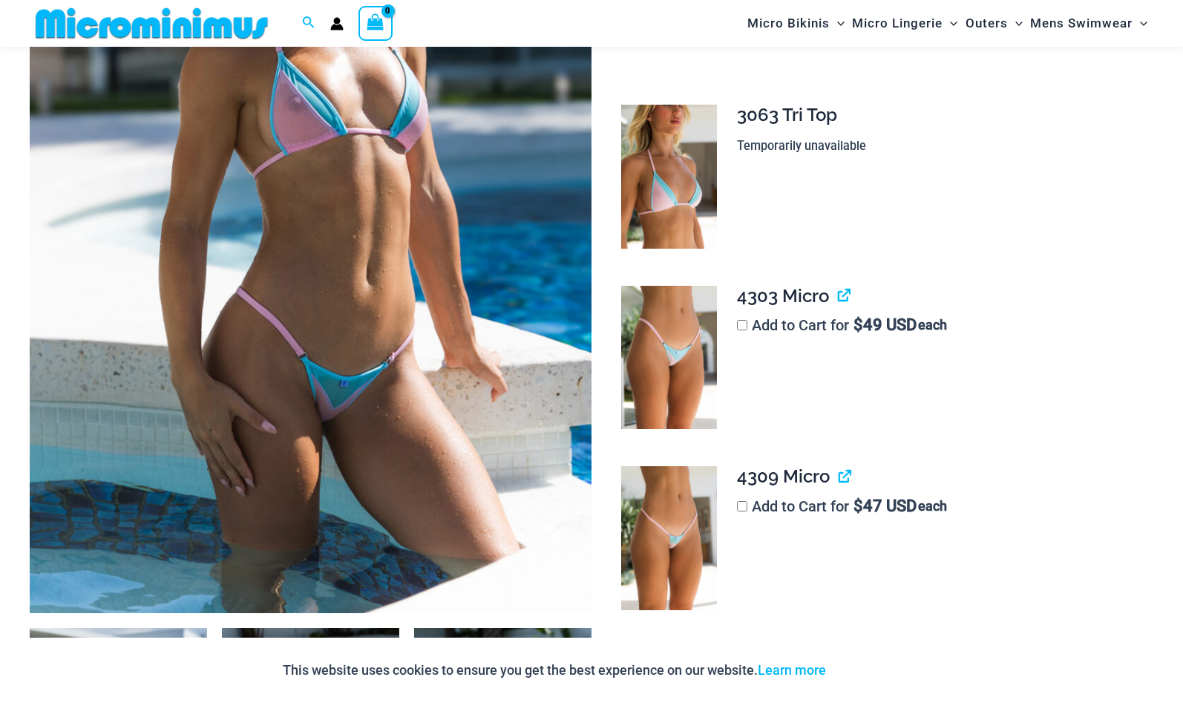
click at [317, 289] on img at bounding box center [311, 191] width 562 height 843
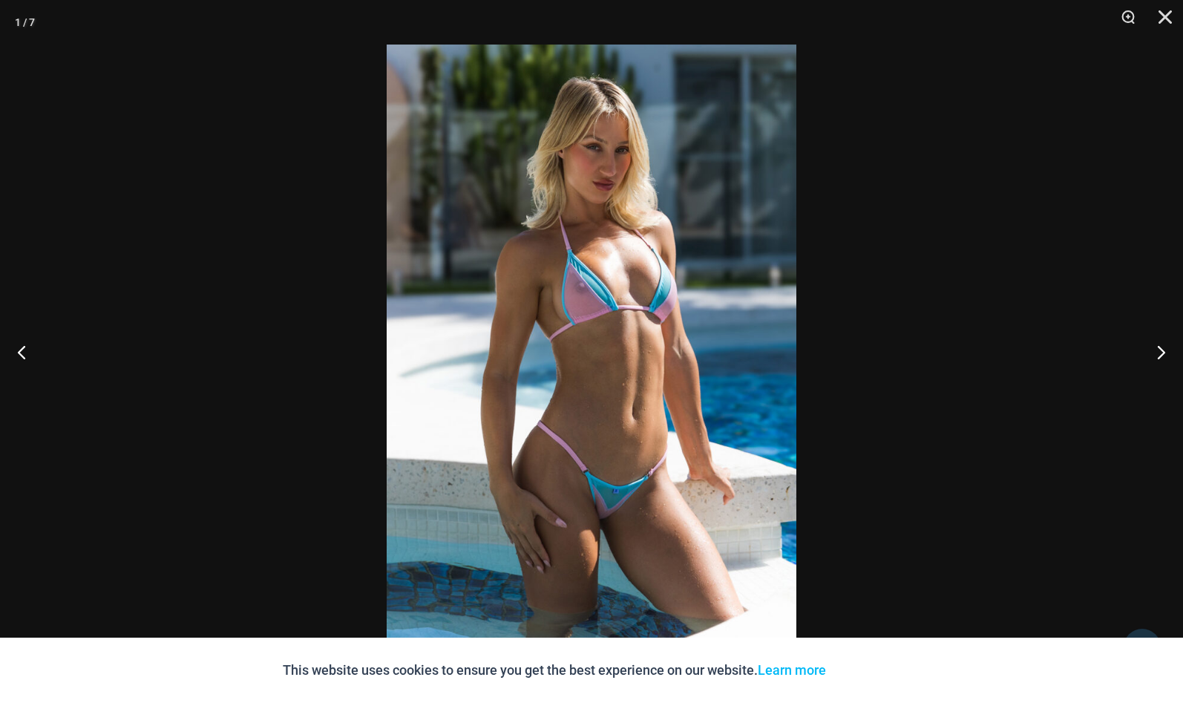
click at [1004, 265] on div at bounding box center [591, 351] width 1183 height 703
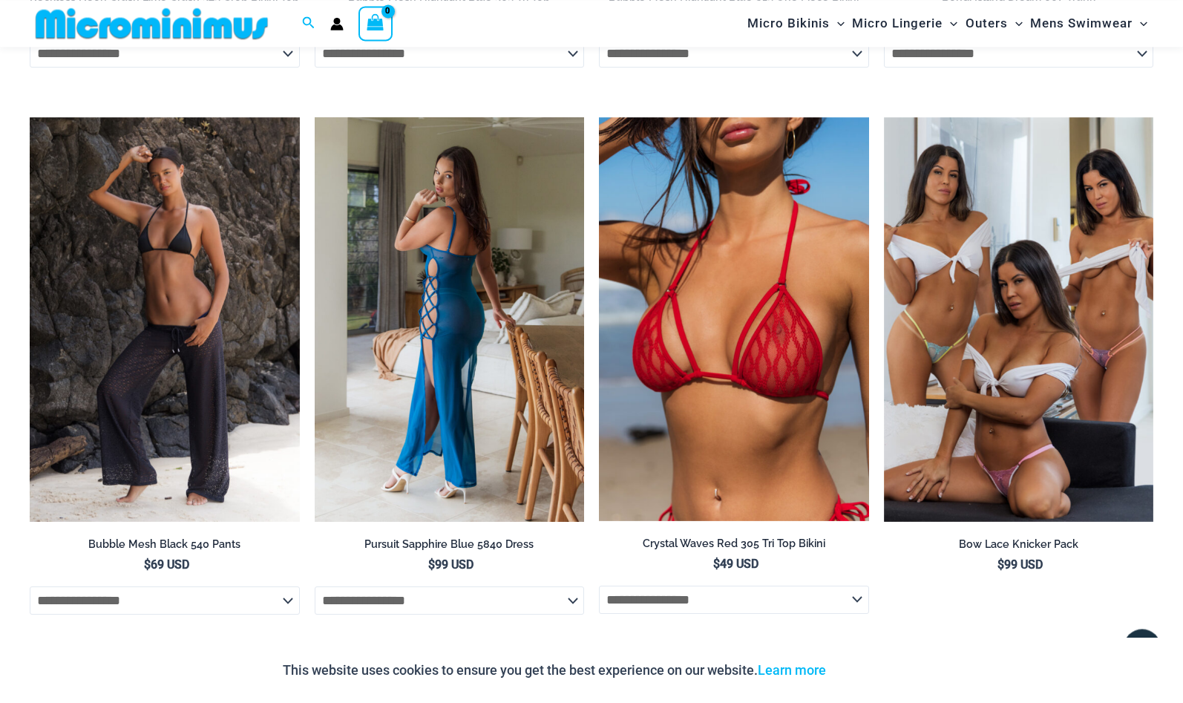
scroll to position [4378, 0]
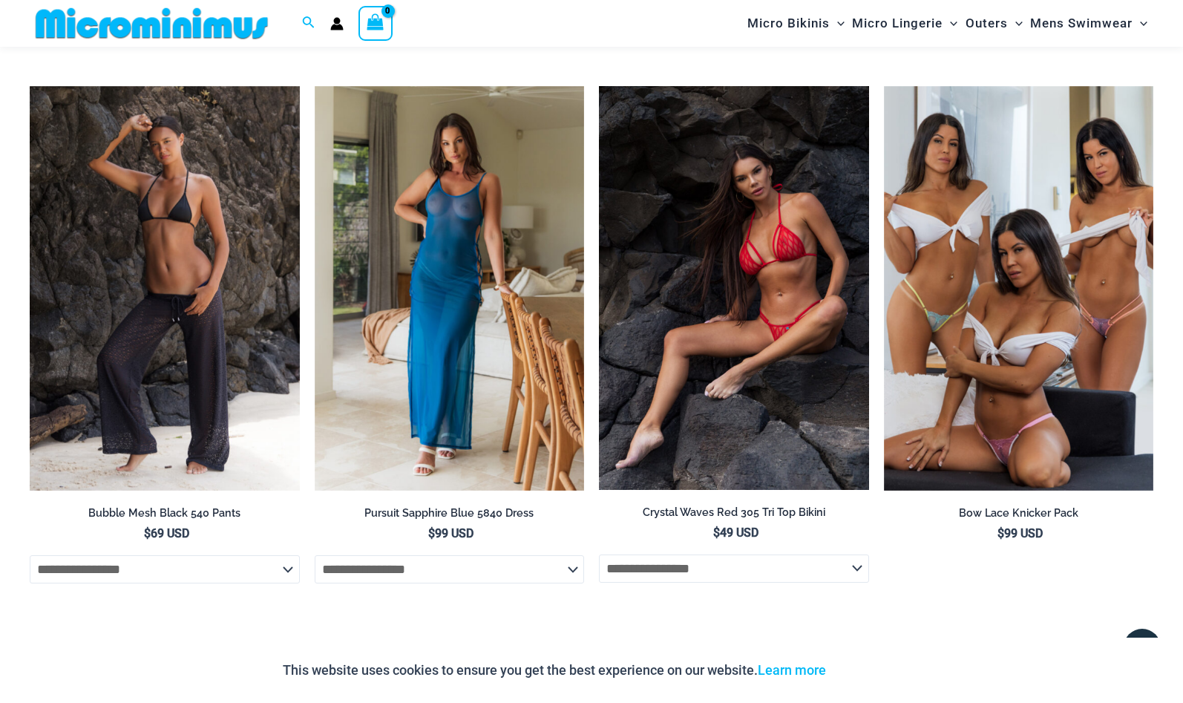
click at [724, 277] on img at bounding box center [734, 288] width 270 height 404
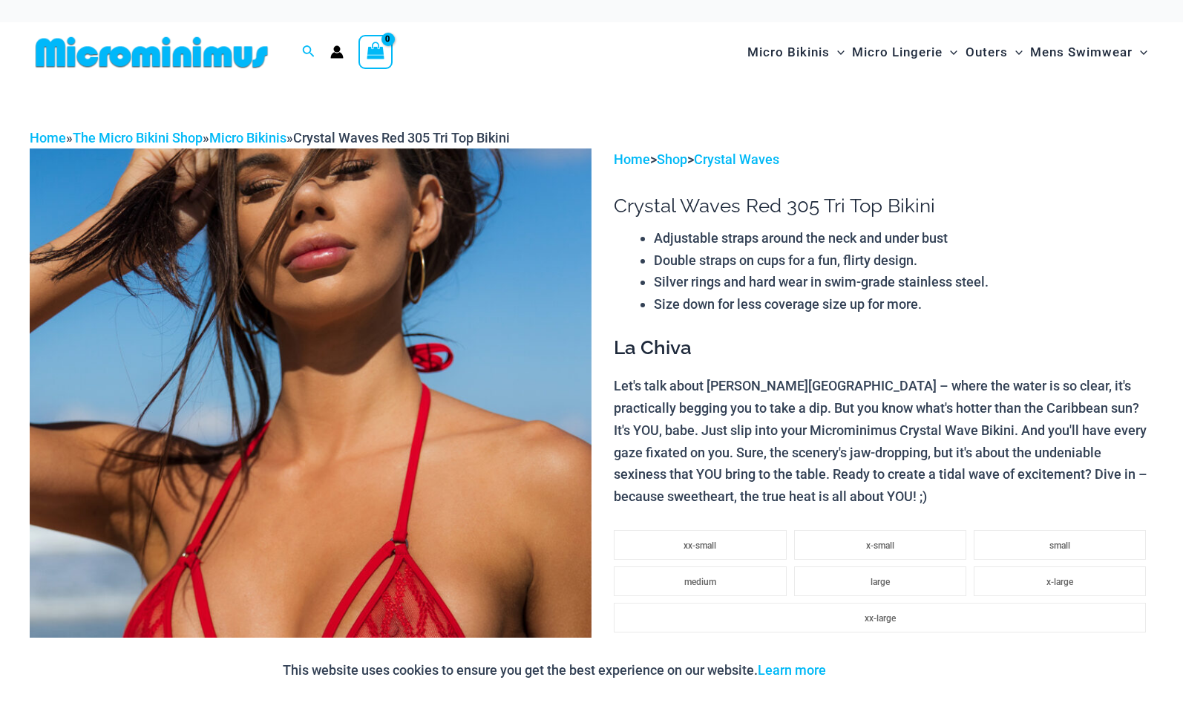
click at [481, 430] on img at bounding box center [311, 569] width 562 height 843
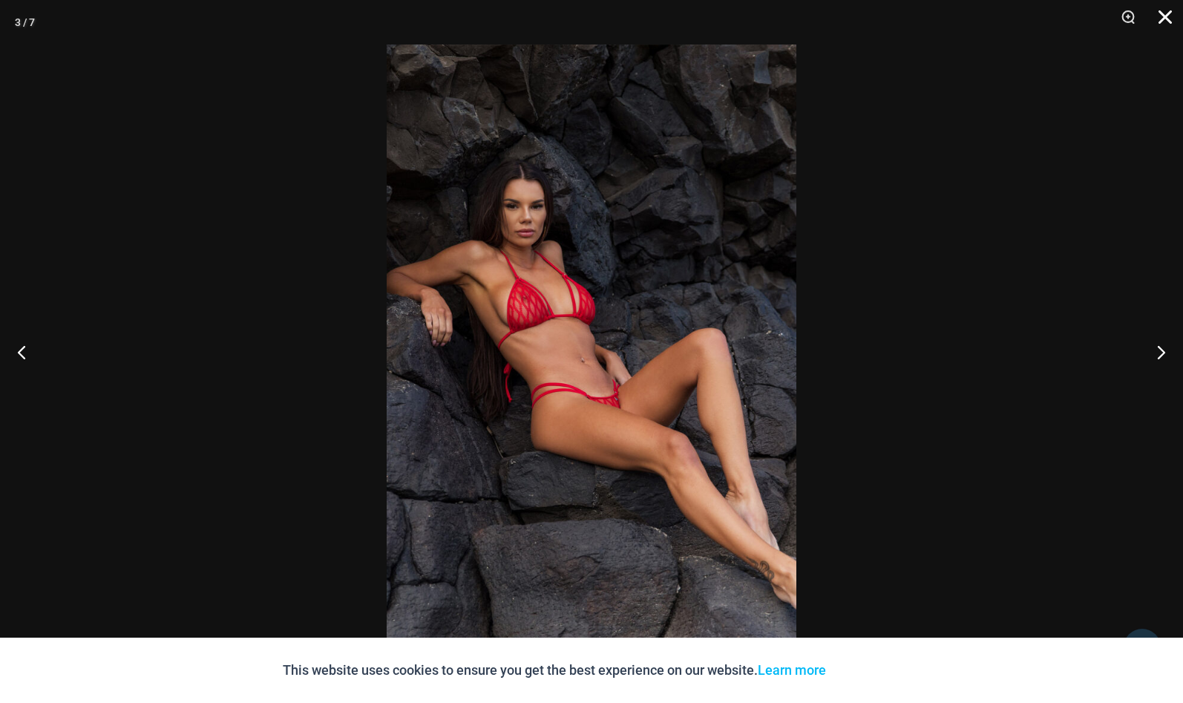
click at [1163, 14] on button "Close" at bounding box center [1160, 22] width 37 height 45
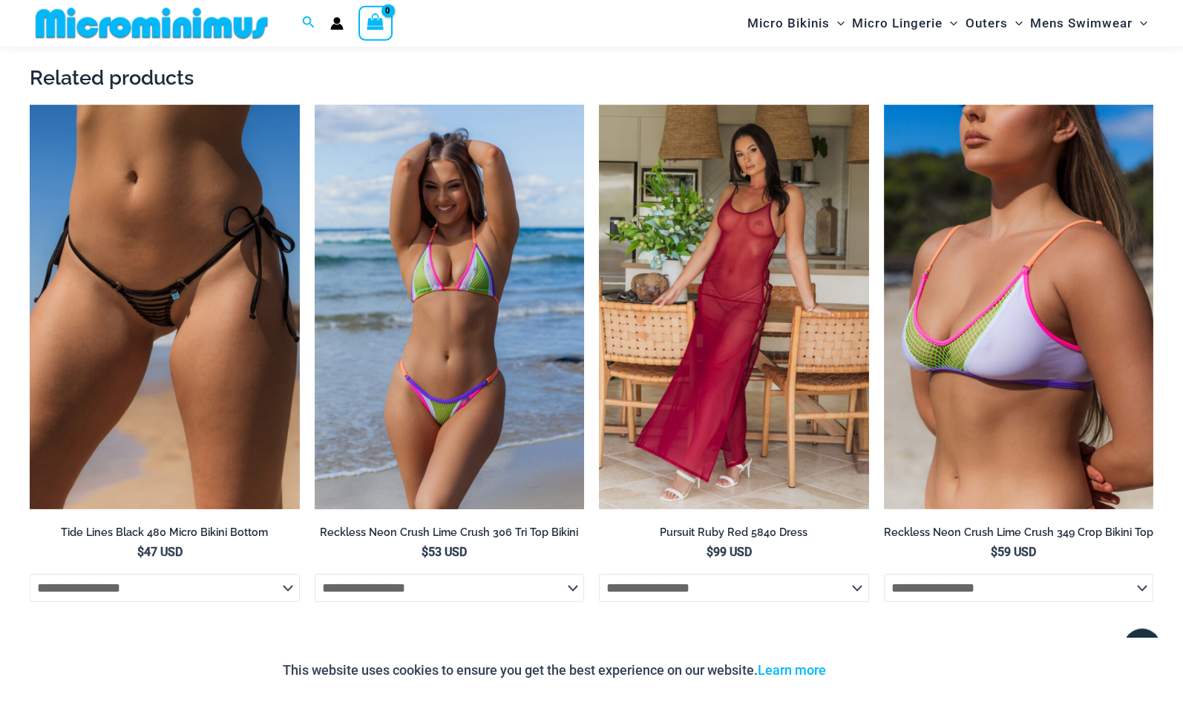
scroll to position [2637, 0]
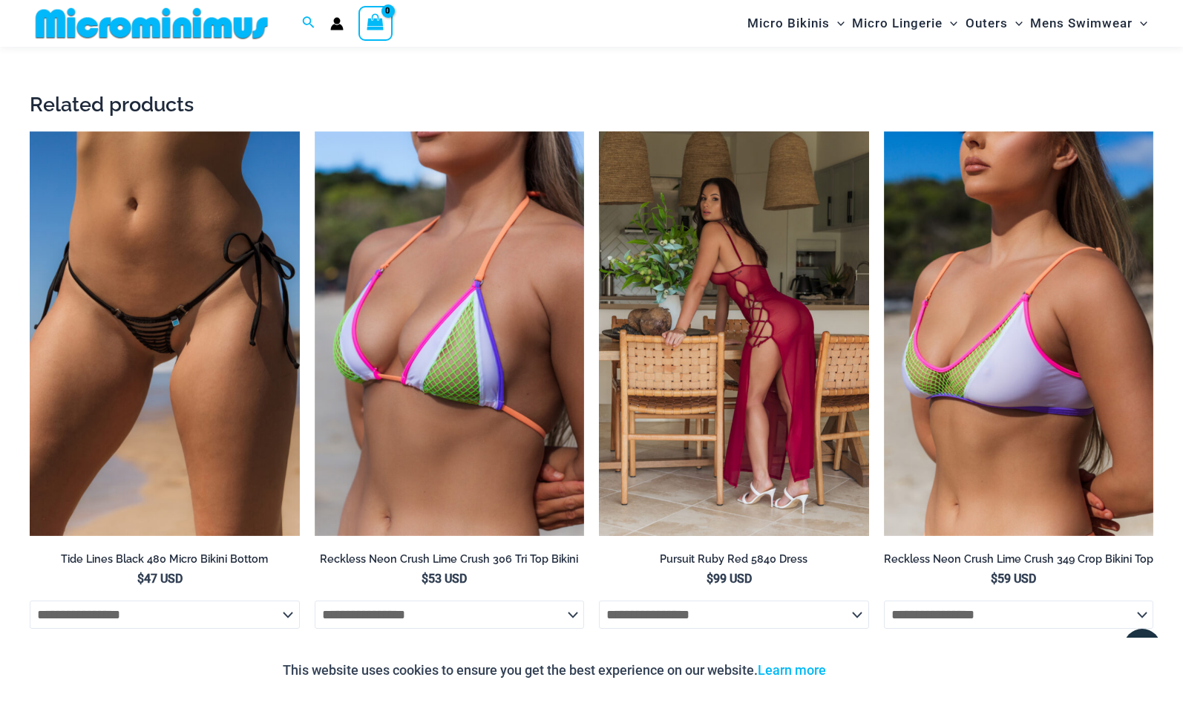
click at [764, 282] on img at bounding box center [734, 333] width 270 height 405
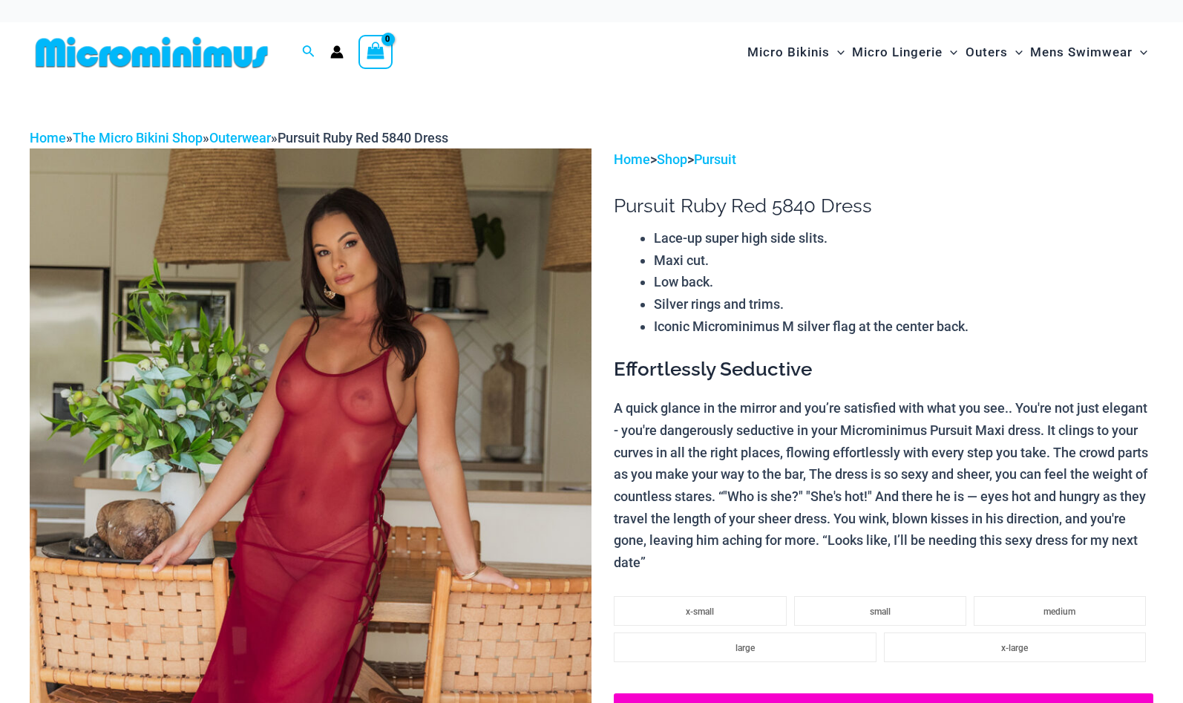
click at [427, 367] on img at bounding box center [311, 569] width 562 height 843
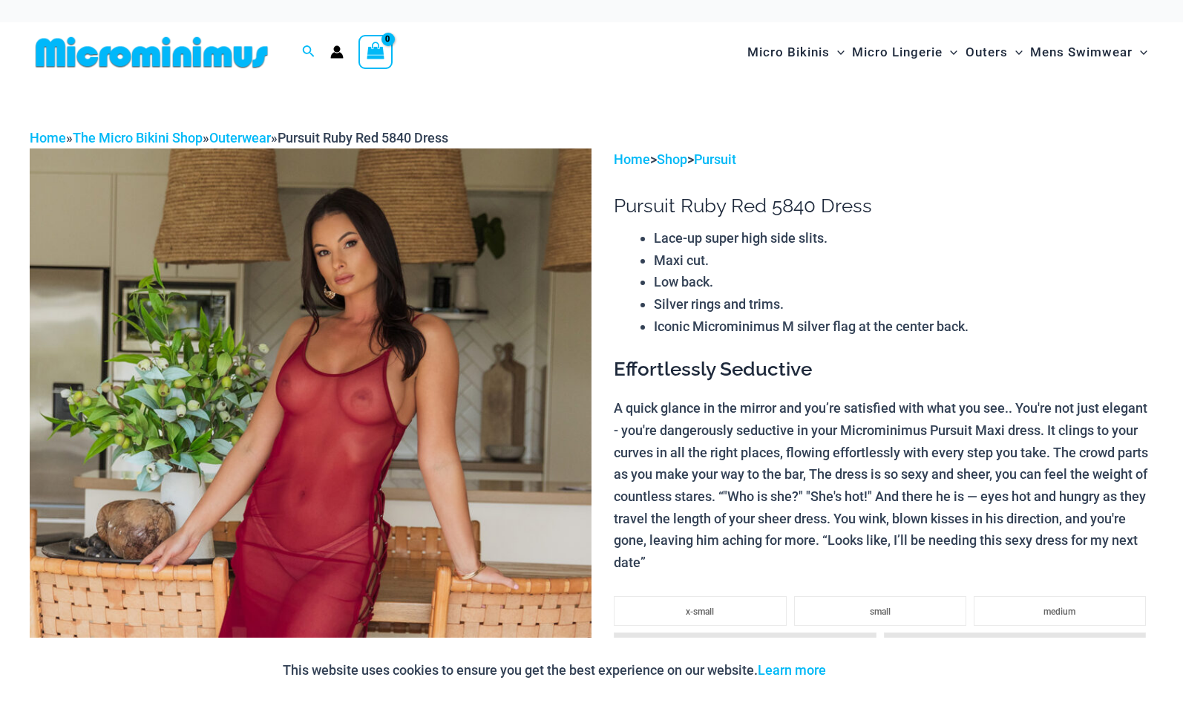
click at [343, 465] on img at bounding box center [311, 569] width 562 height 843
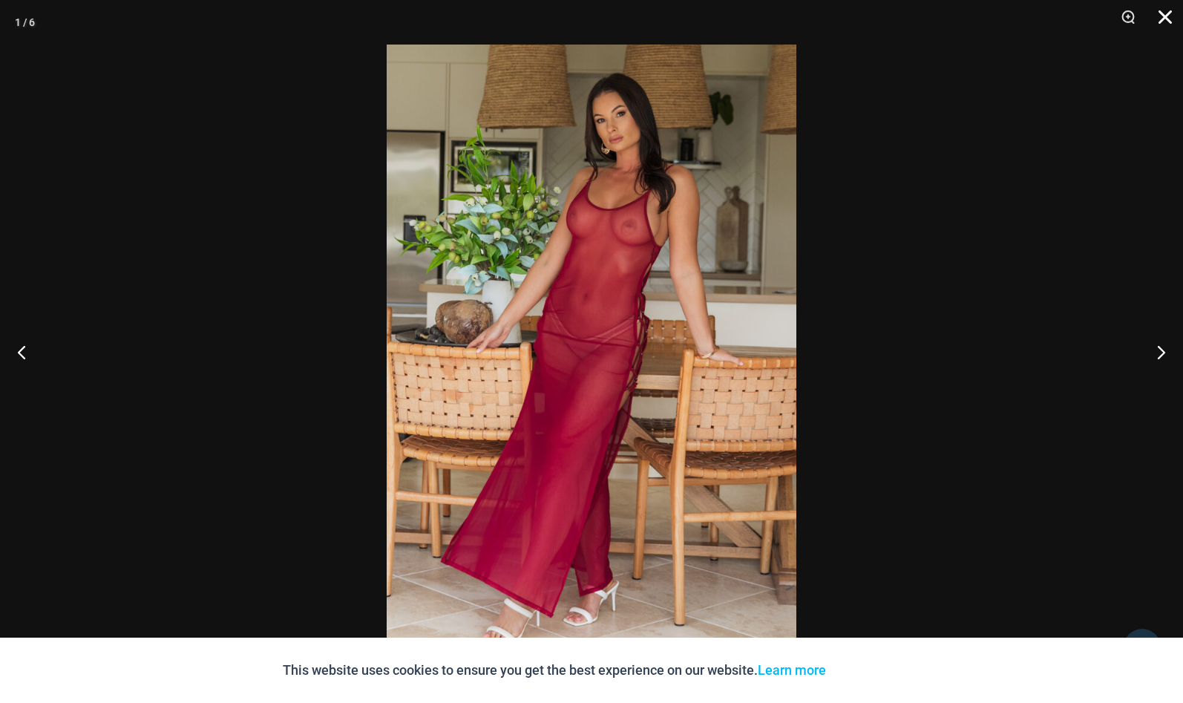
click at [1165, 13] on button "Close" at bounding box center [1160, 22] width 37 height 45
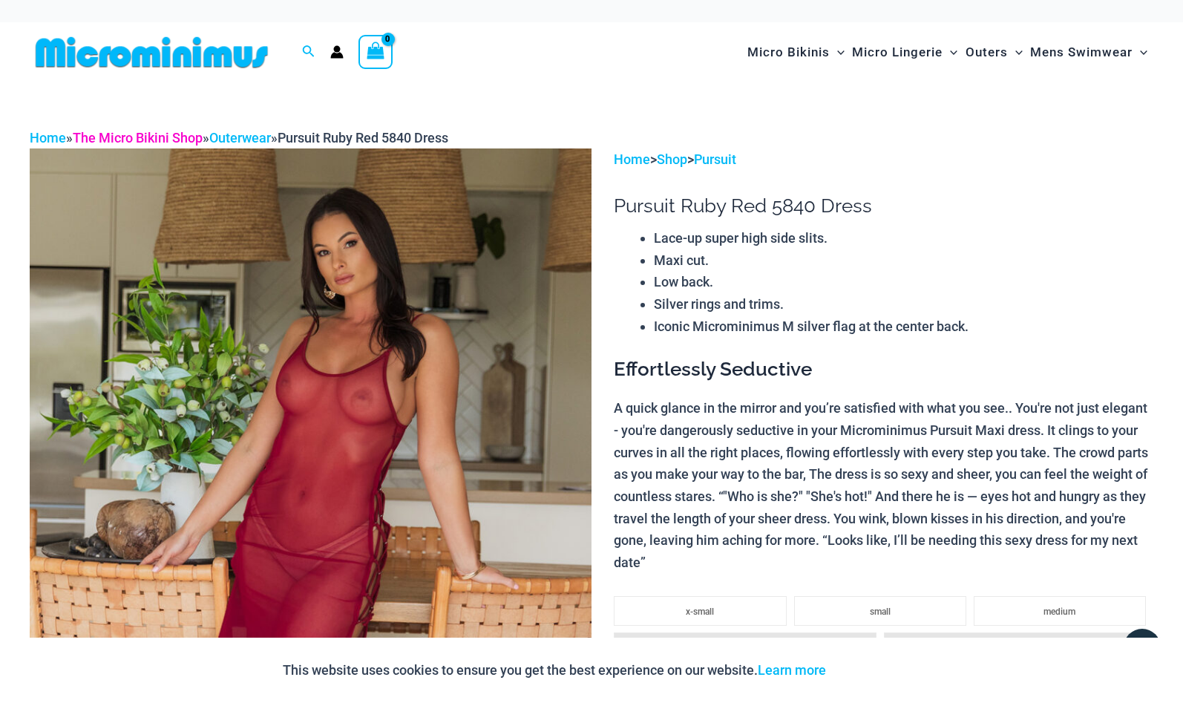
click at [166, 137] on link "The Micro Bikini Shop" at bounding box center [138, 138] width 130 height 16
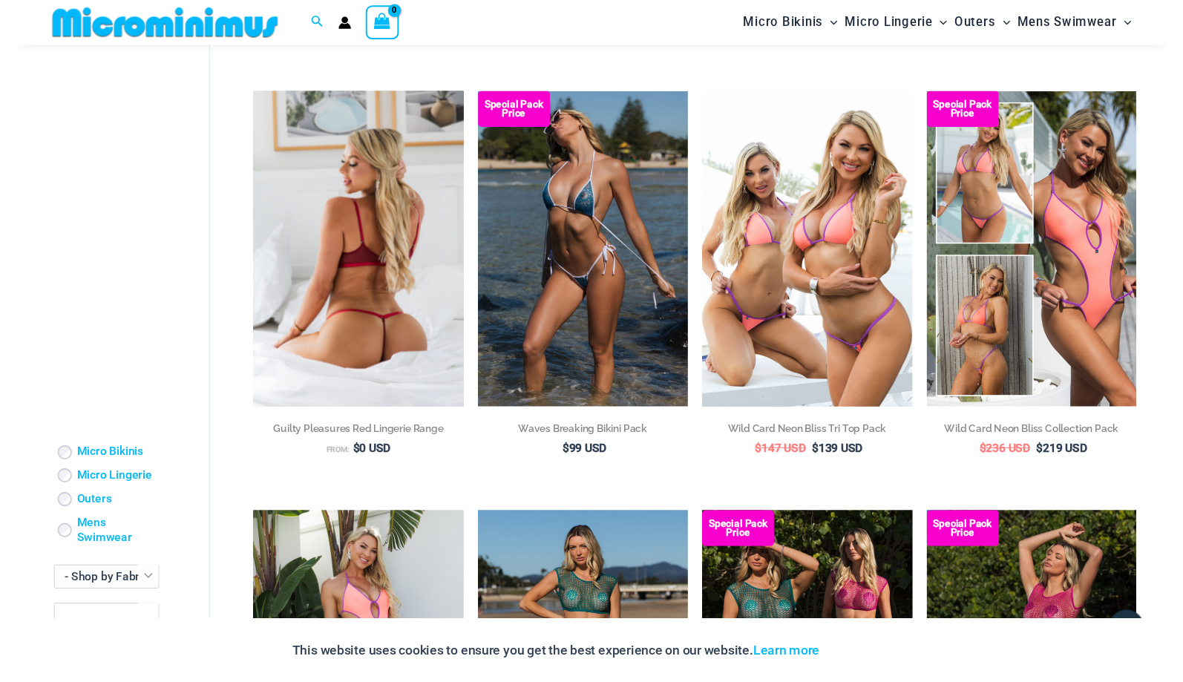
scroll to position [1880, 0]
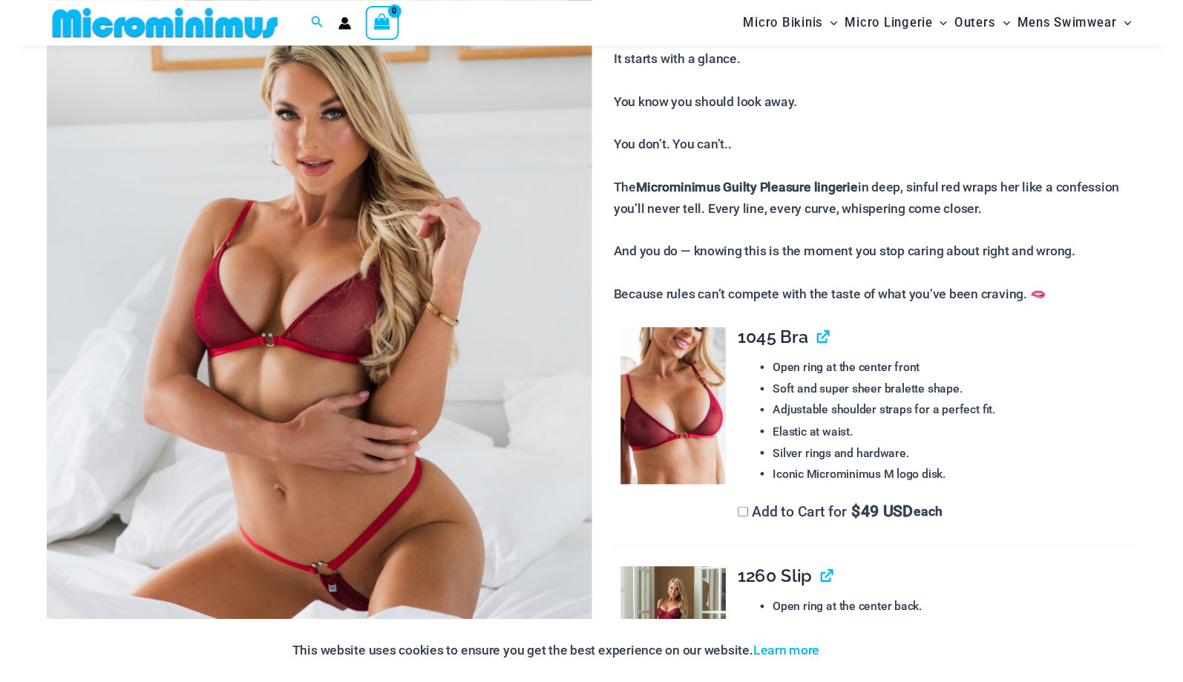
scroll to position [214, 0]
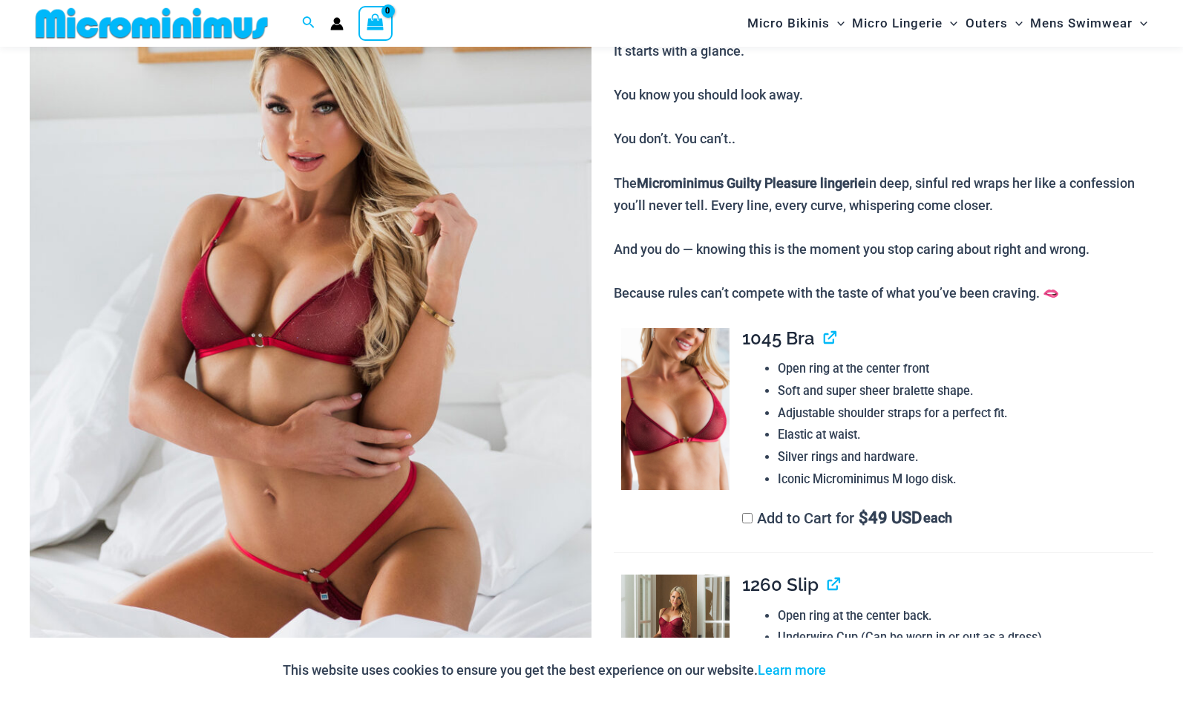
click at [349, 316] on img at bounding box center [311, 342] width 562 height 843
